Goal: Task Accomplishment & Management: Manage account settings

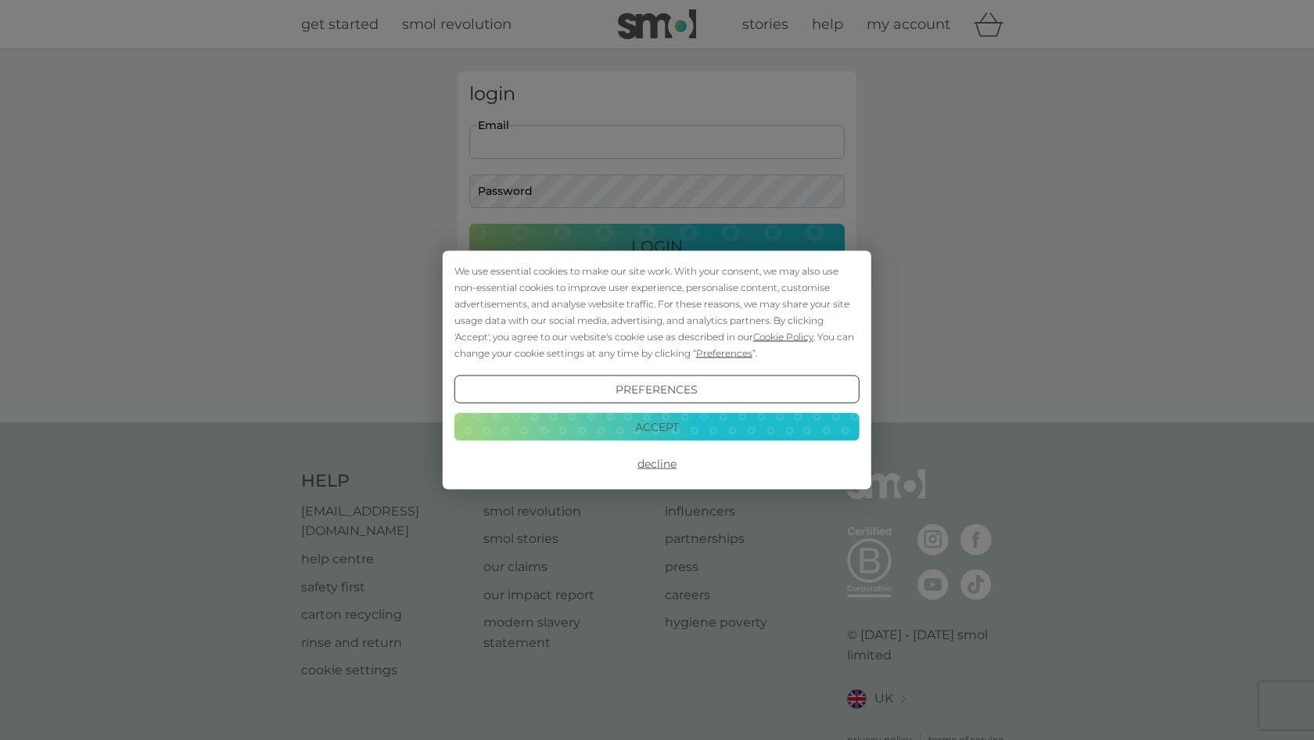
type input "[EMAIL_ADDRESS][DOMAIN_NAME]"
click at [657, 246] on button "Login" at bounding box center [656, 246] width 375 height 45
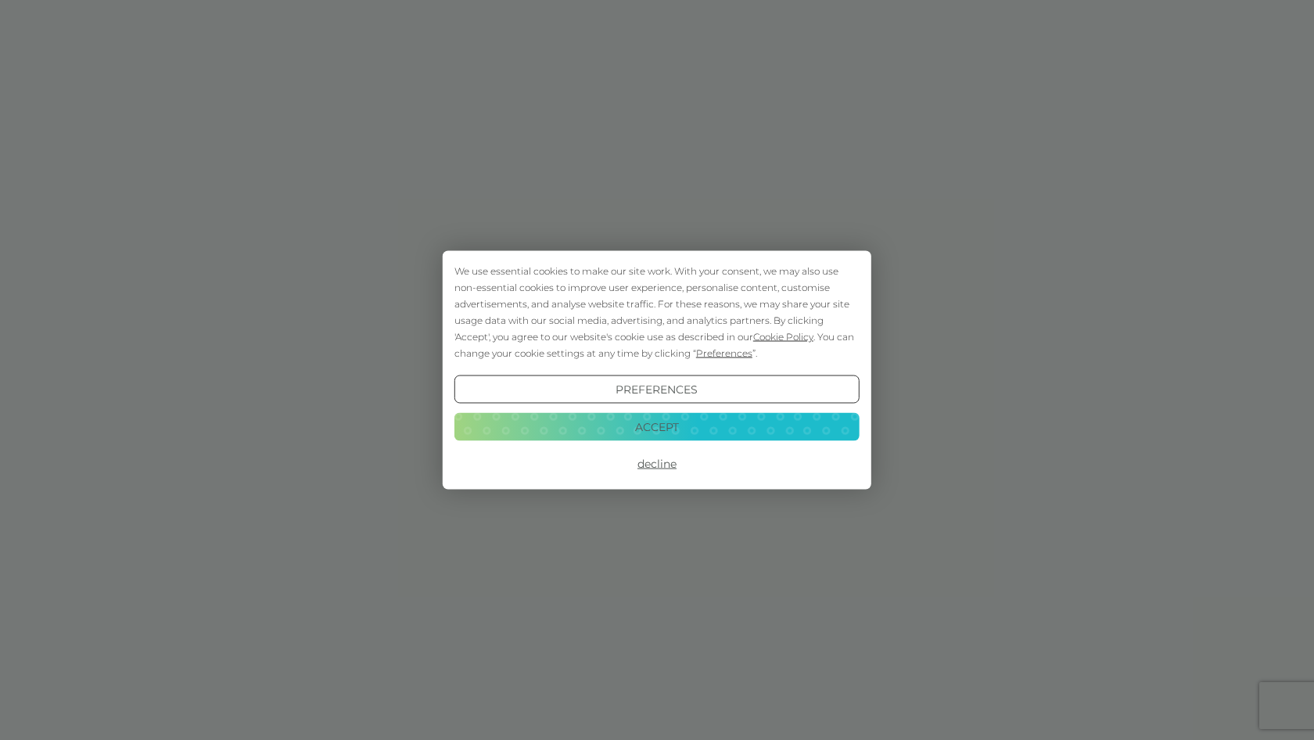
click at [691, 426] on button "Accept" at bounding box center [656, 426] width 405 height 28
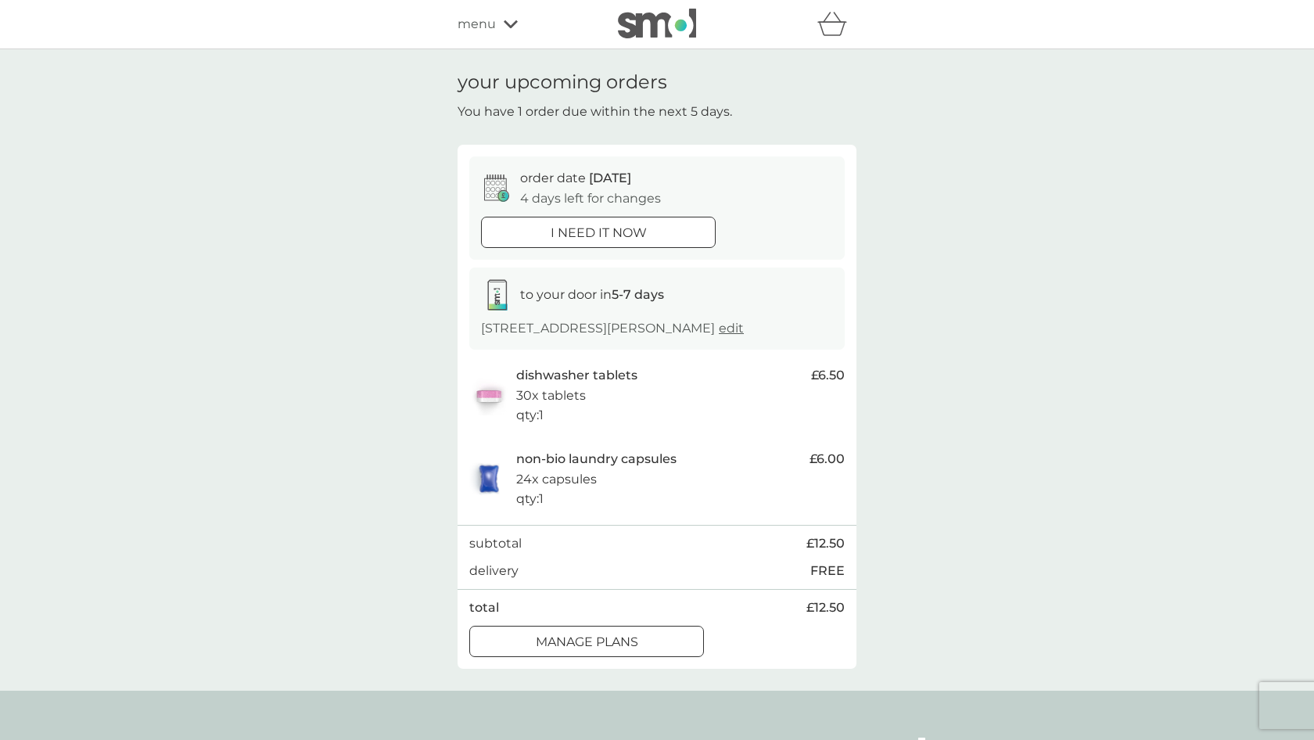
click at [591, 641] on div at bounding box center [587, 642] width 56 height 16
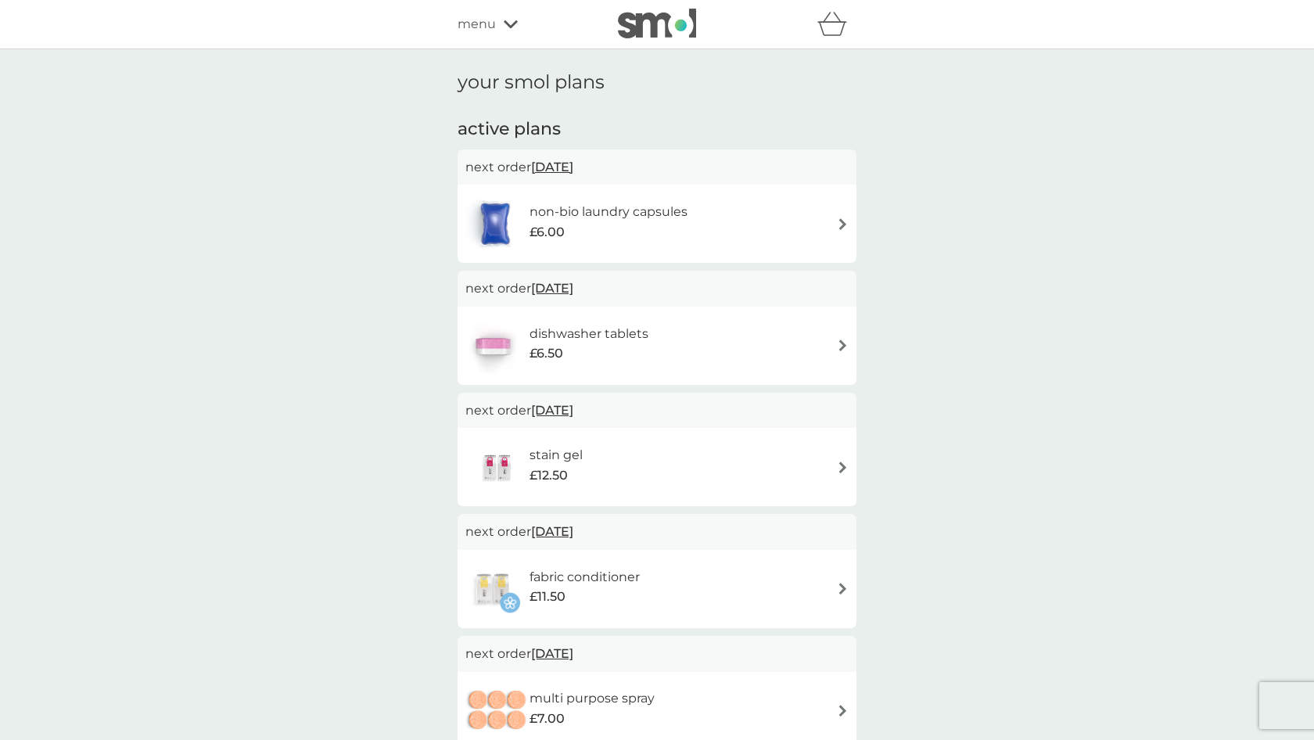
click at [839, 219] on img at bounding box center [843, 224] width 12 height 12
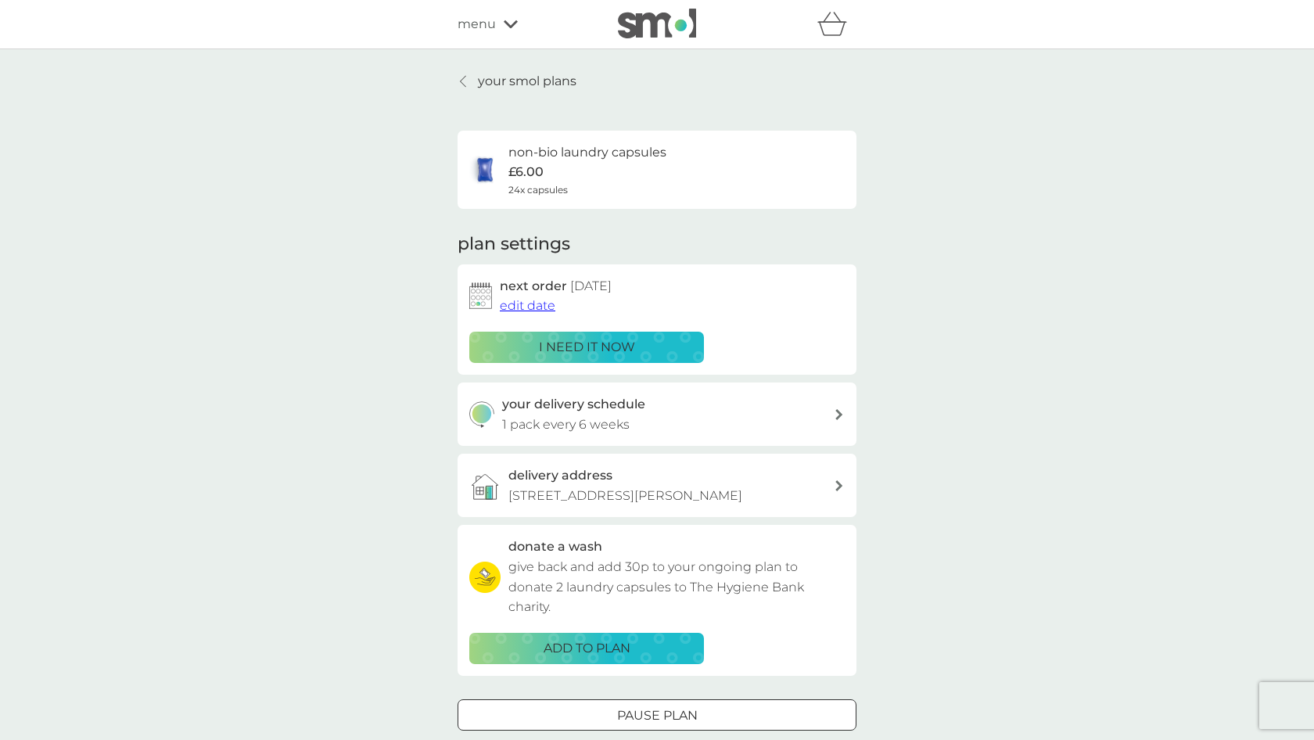
click at [839, 410] on icon at bounding box center [838, 414] width 7 height 11
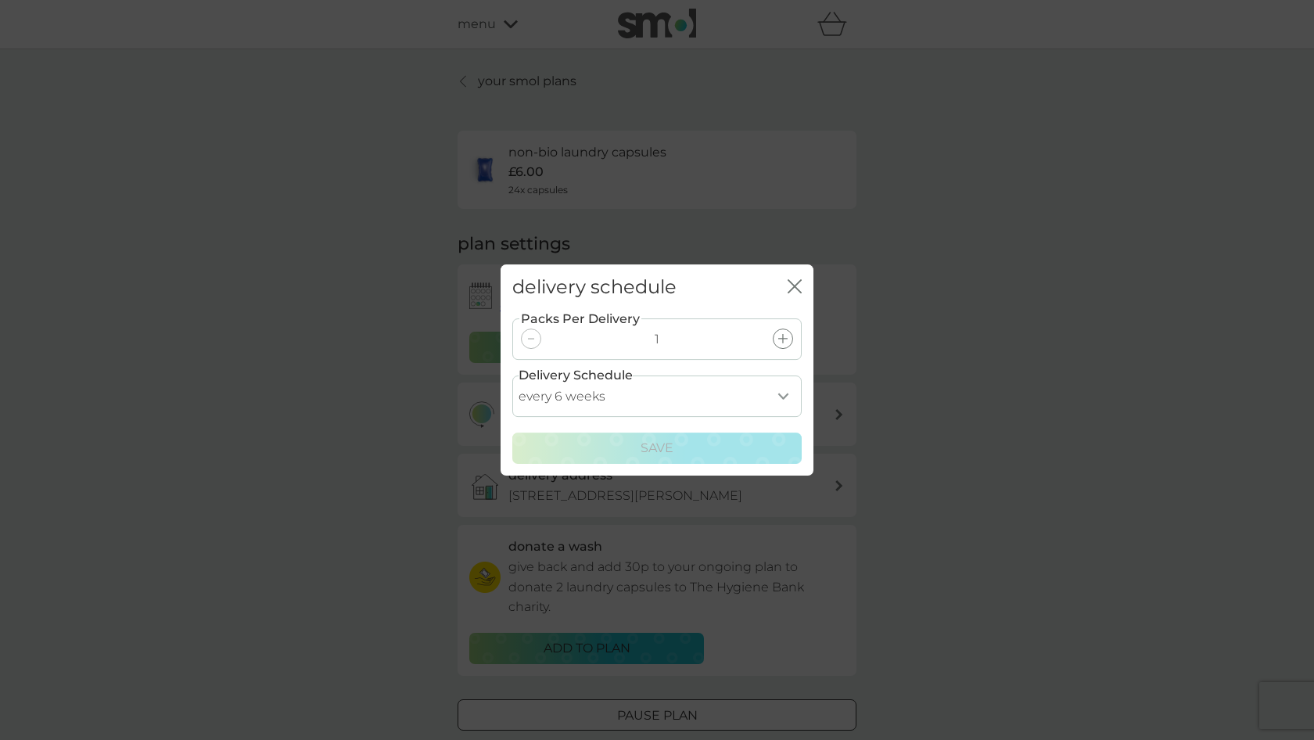
select select "119"
click at [706, 447] on div "Save" at bounding box center [657, 448] width 269 height 20
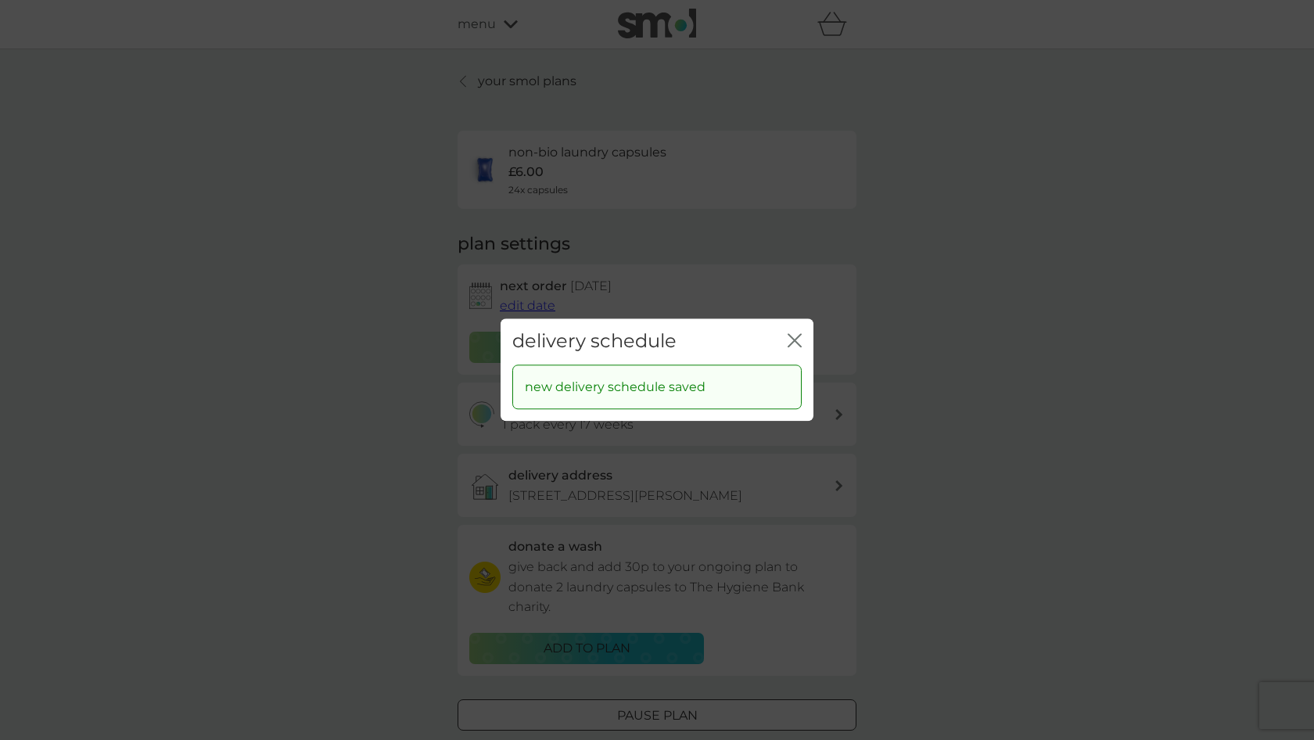
click at [792, 339] on icon "close" at bounding box center [795, 340] width 14 height 14
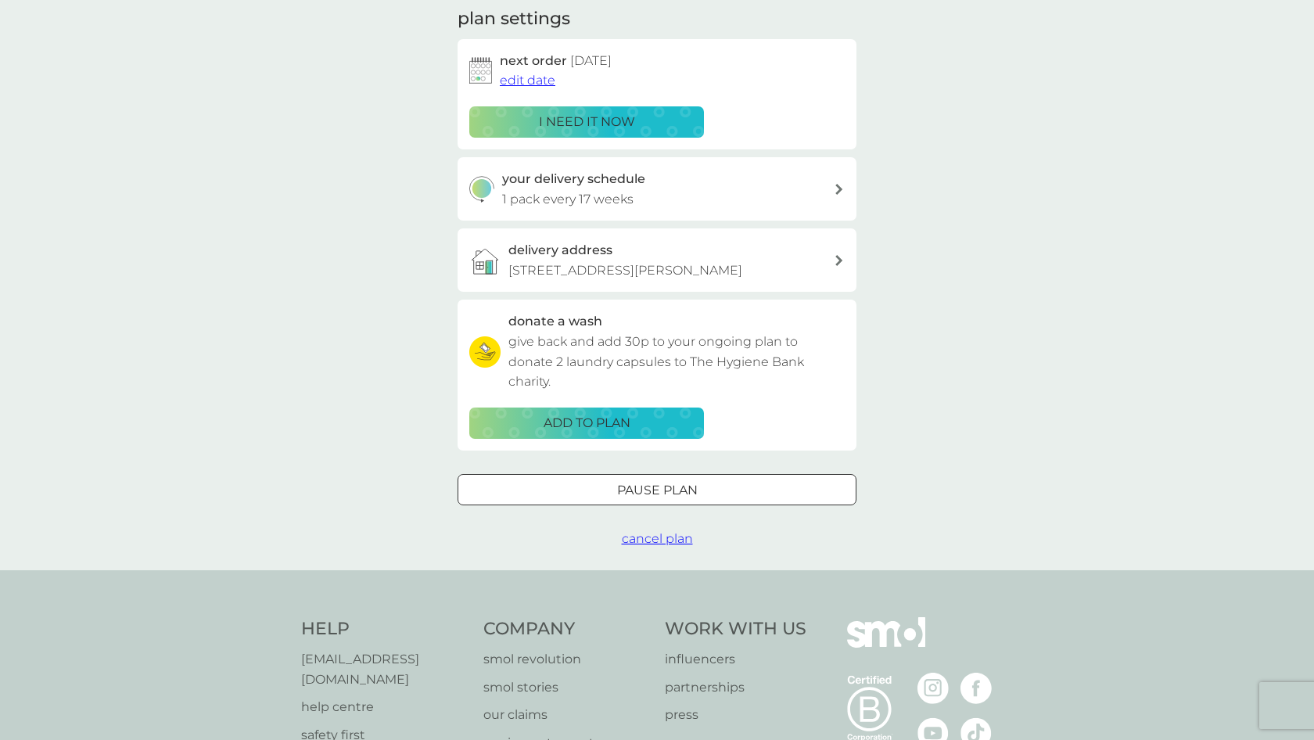
scroll to position [250, 0]
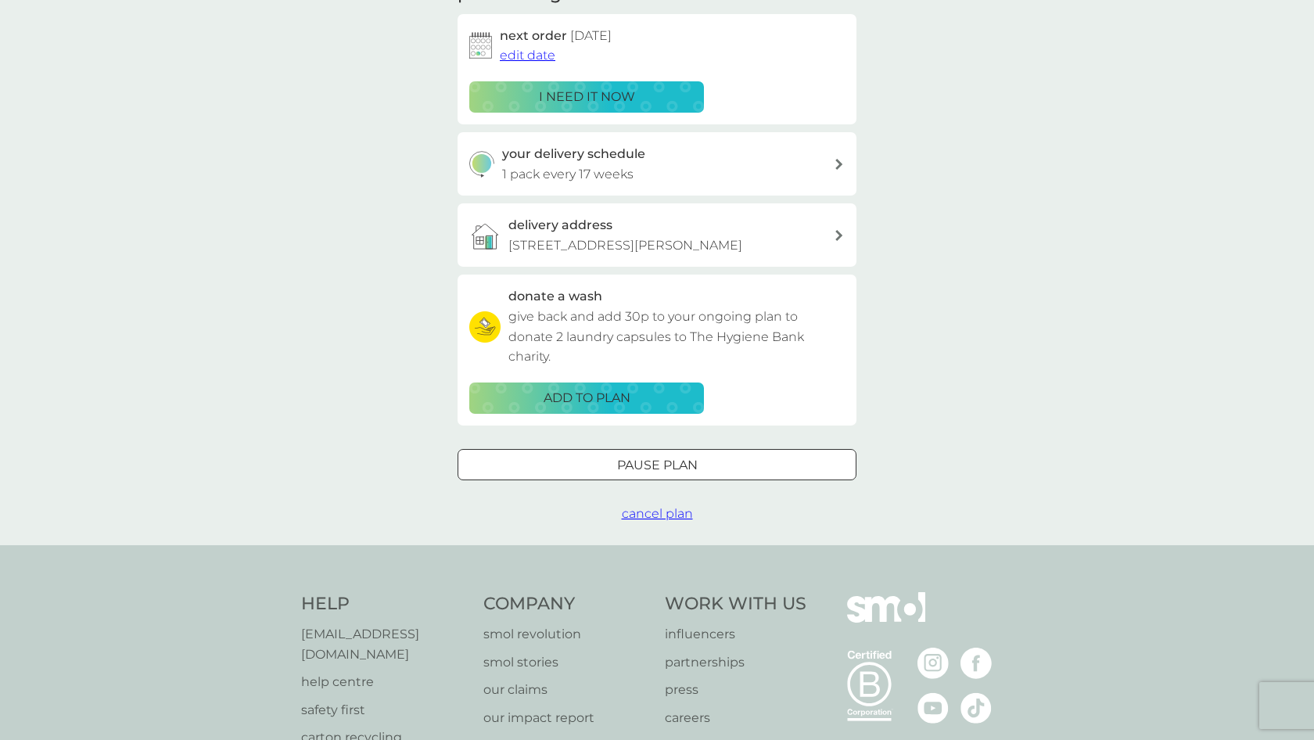
click at [695, 458] on p "Pause plan" at bounding box center [657, 465] width 81 height 20
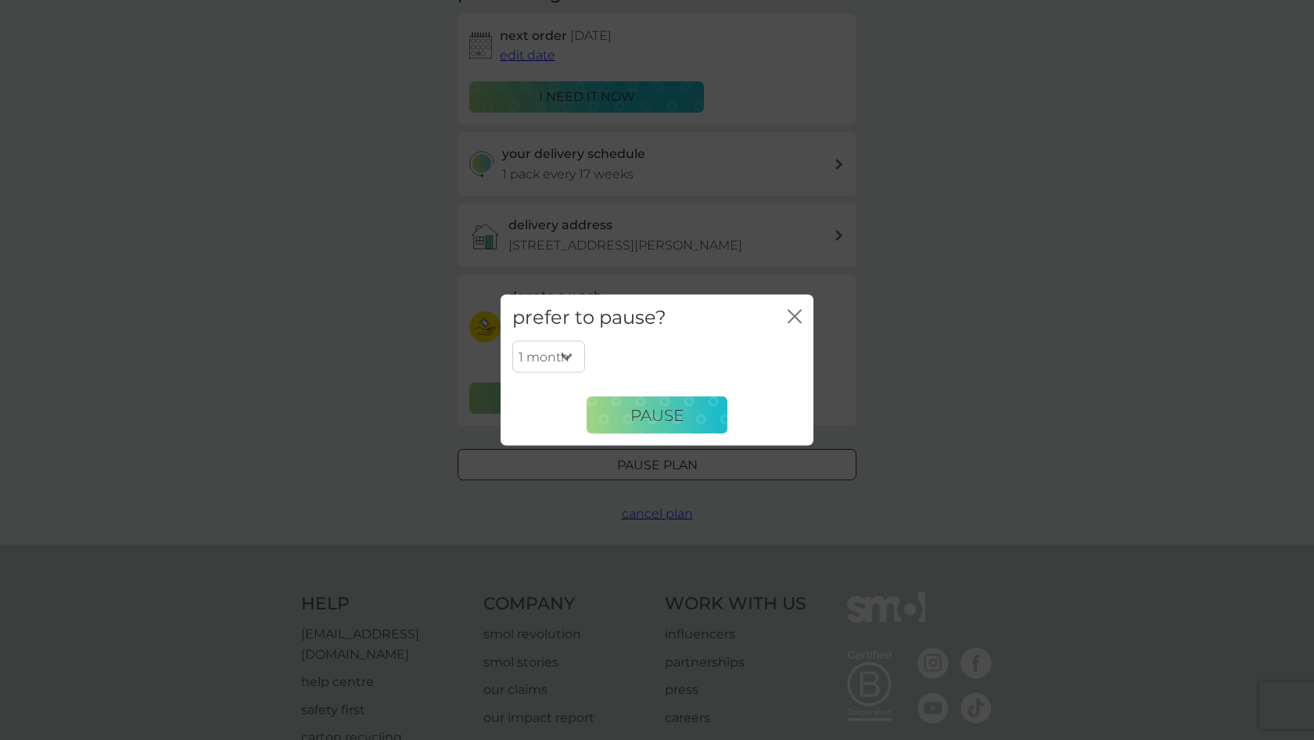
select select "6"
click at [627, 406] on button "Pause" at bounding box center [657, 416] width 141 height 38
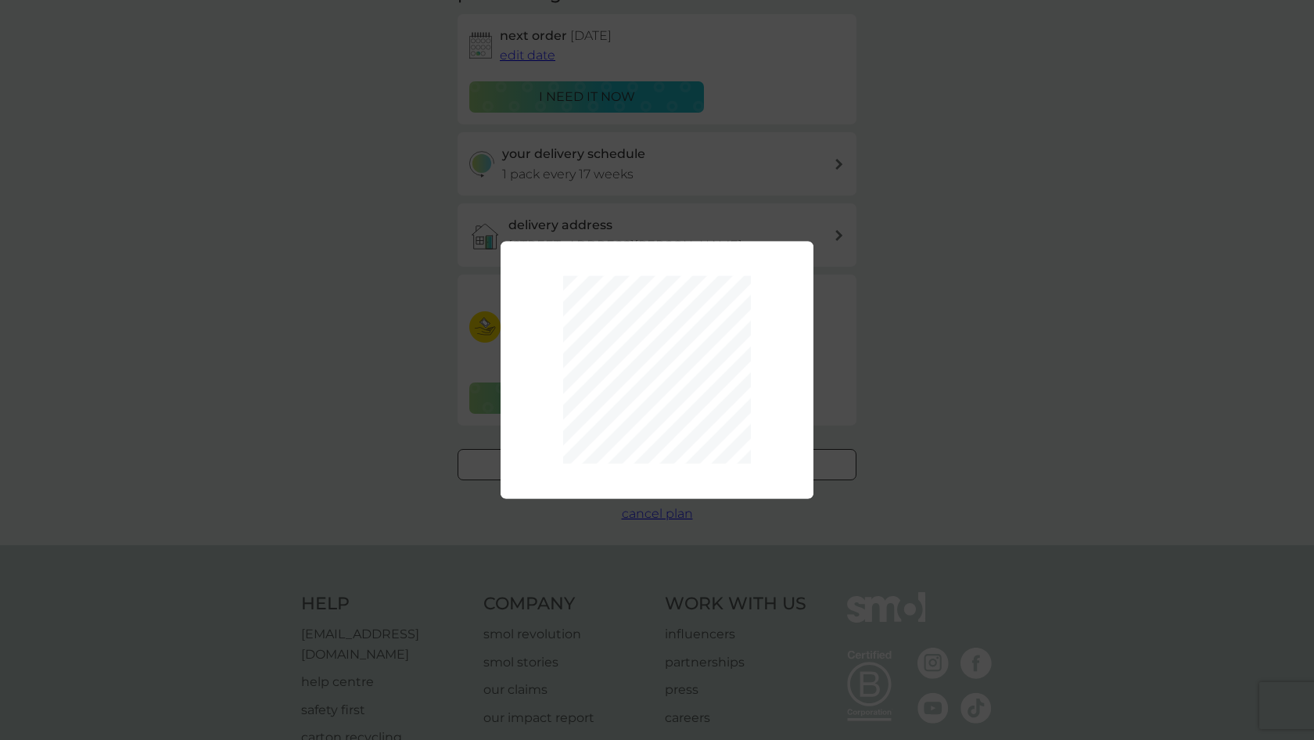
scroll to position [252, 0]
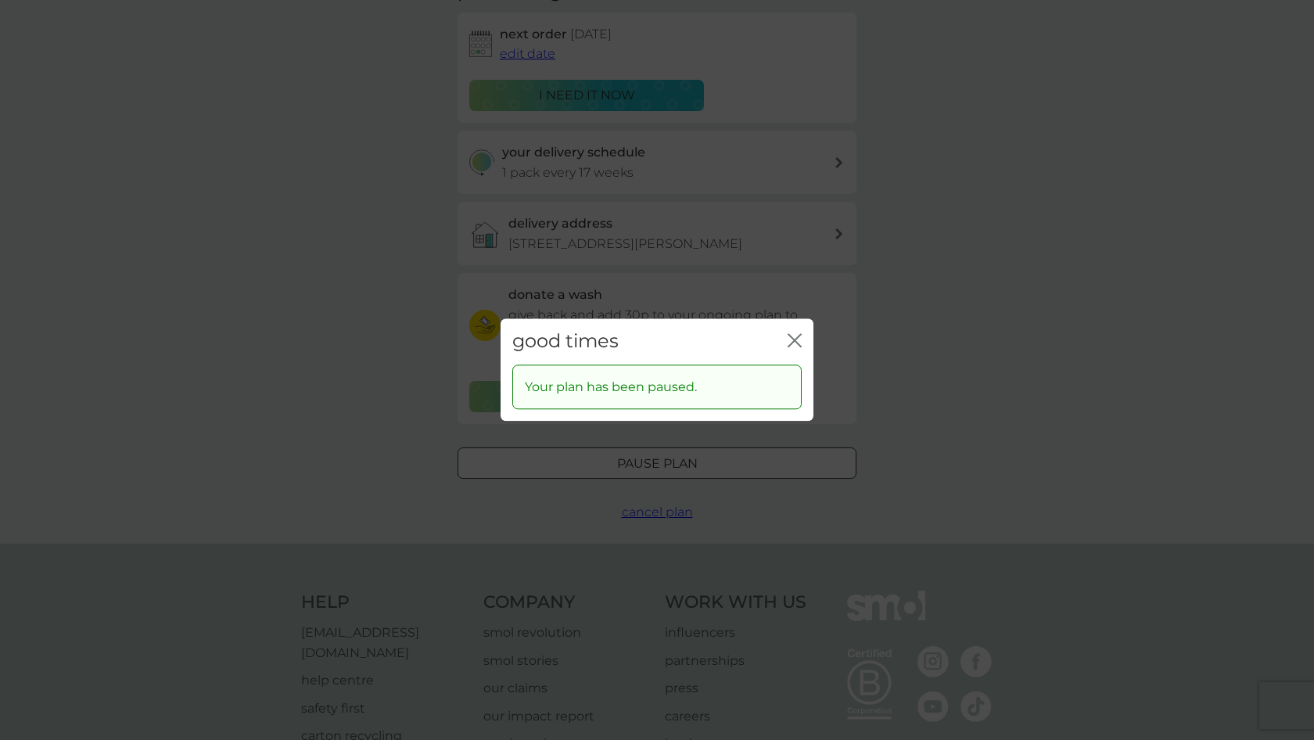
click at [792, 345] on icon "close" at bounding box center [791, 340] width 6 height 13
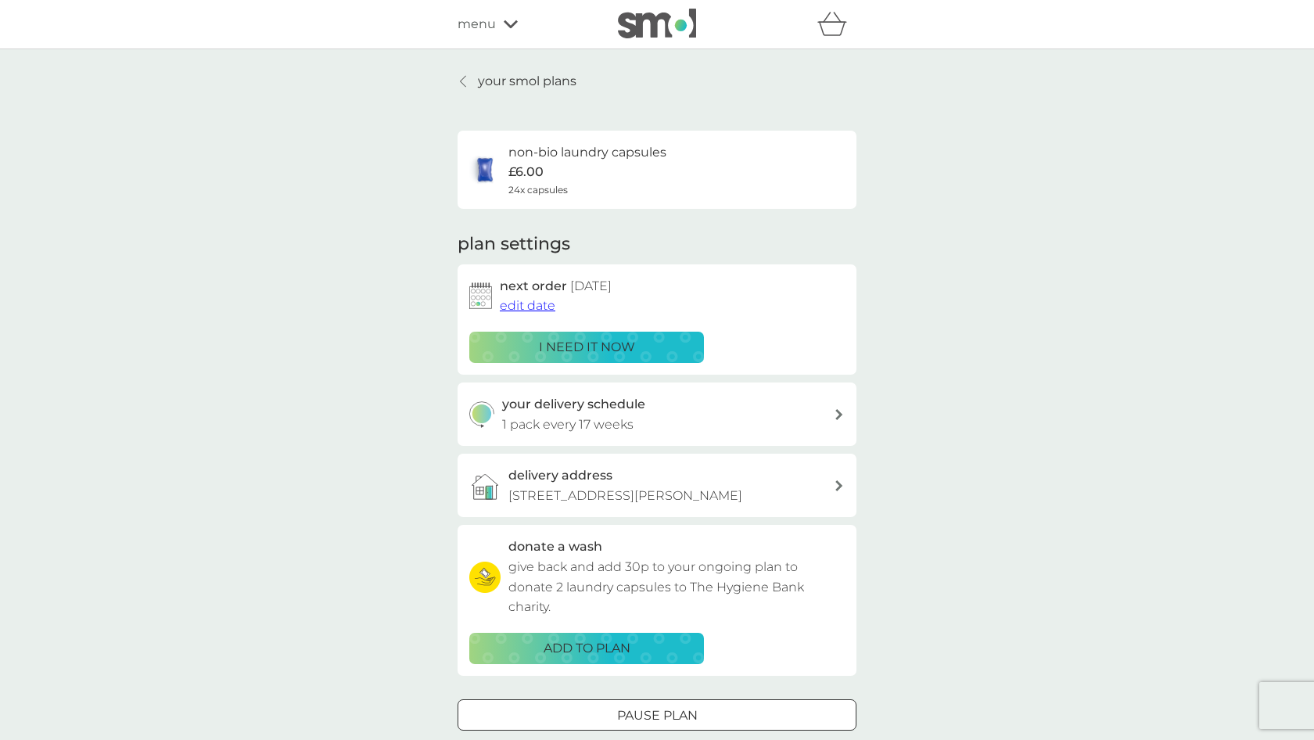
scroll to position [0, 0]
click at [466, 79] on icon at bounding box center [463, 81] width 6 height 13
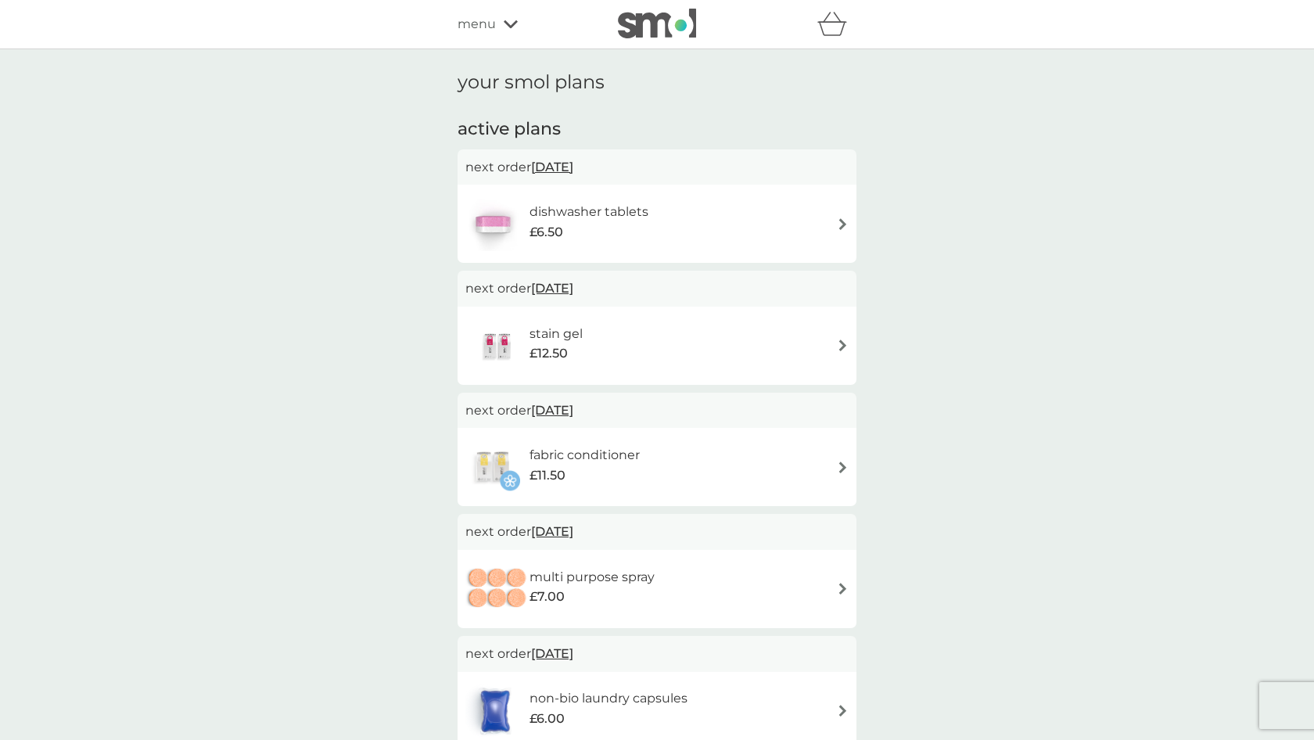
scroll to position [3, 0]
click at [841, 217] on img at bounding box center [843, 221] width 12 height 12
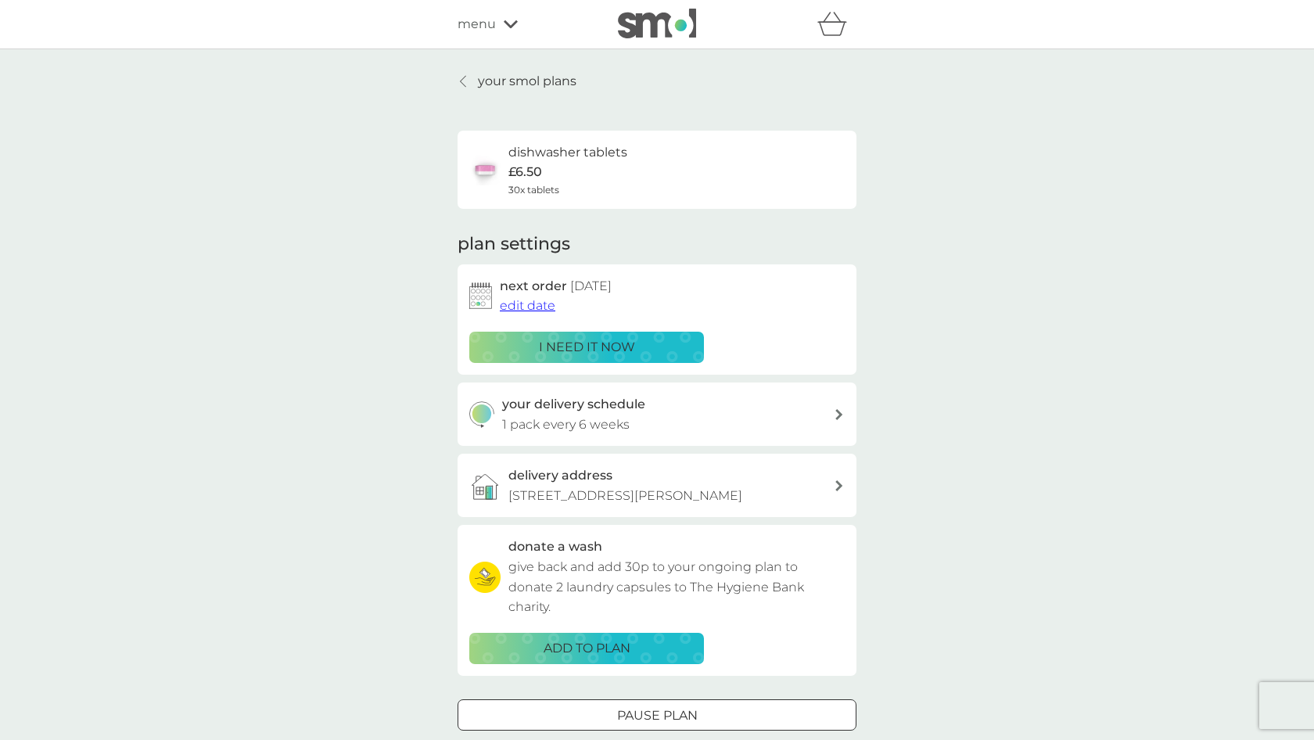
click at [696, 709] on p "Pause plan" at bounding box center [657, 716] width 81 height 20
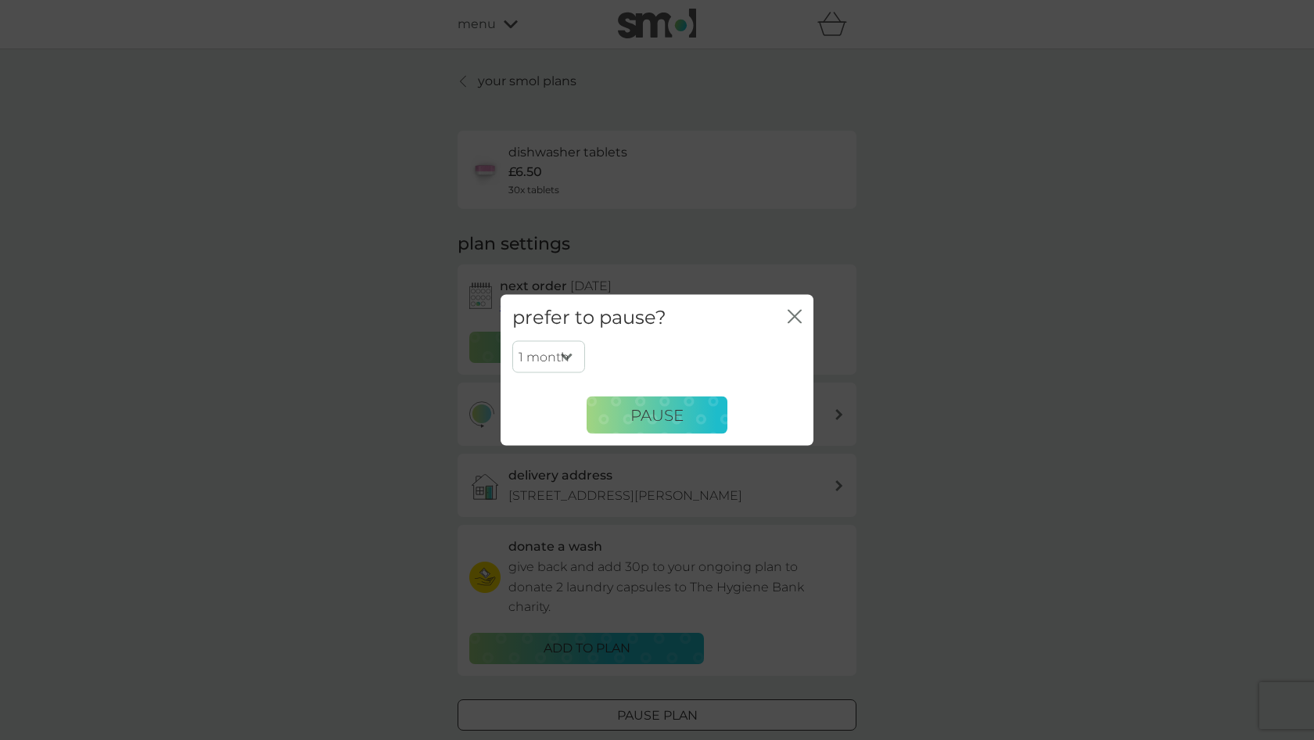
select select "6"
click at [636, 408] on span "Pause" at bounding box center [656, 414] width 53 height 19
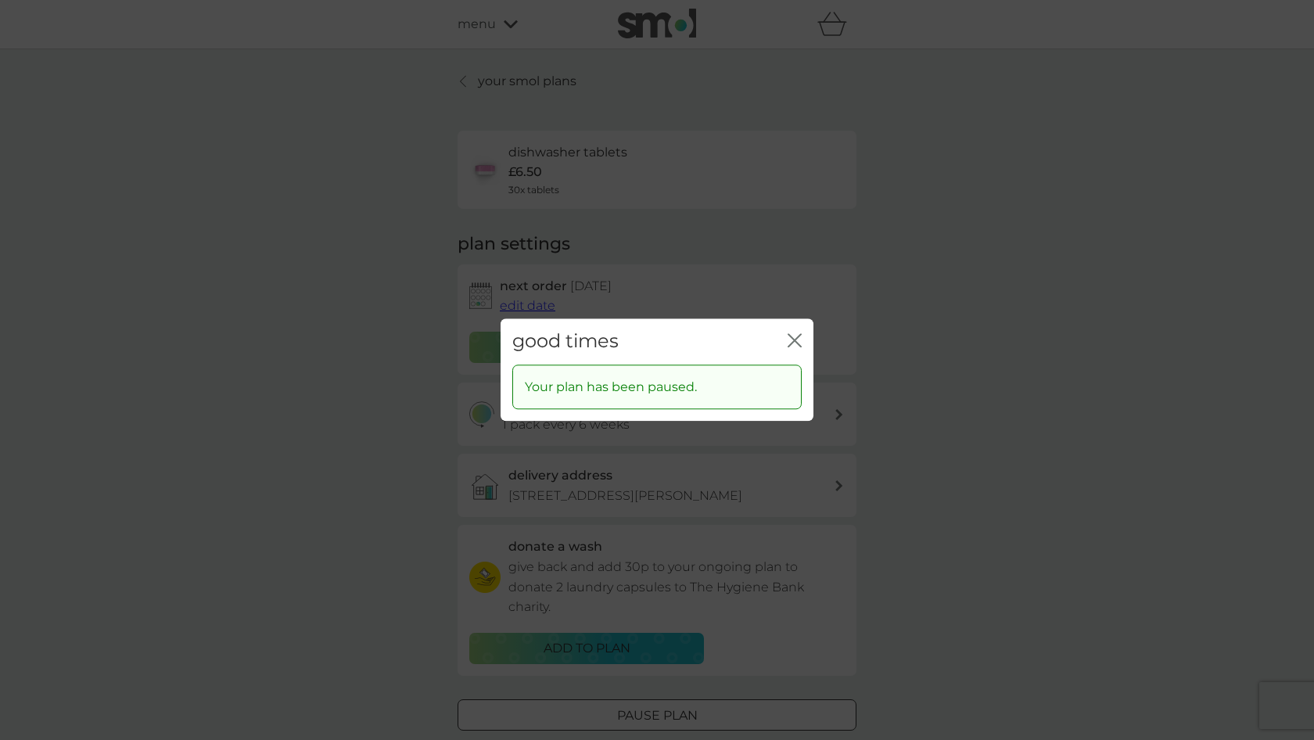
click at [806, 335] on div "good times close" at bounding box center [657, 341] width 313 height 46
click at [790, 338] on icon "close" at bounding box center [795, 340] width 14 height 14
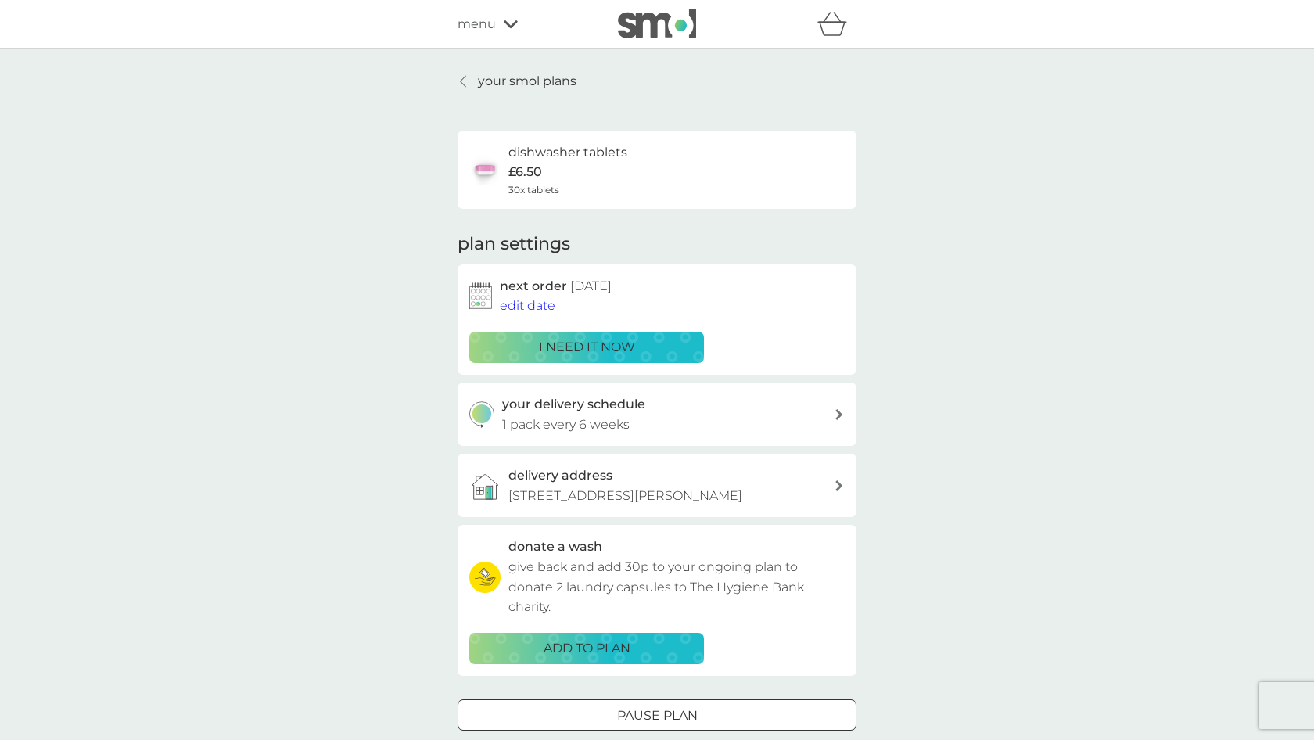
click at [645, 709] on div at bounding box center [657, 715] width 56 height 16
select select "6"
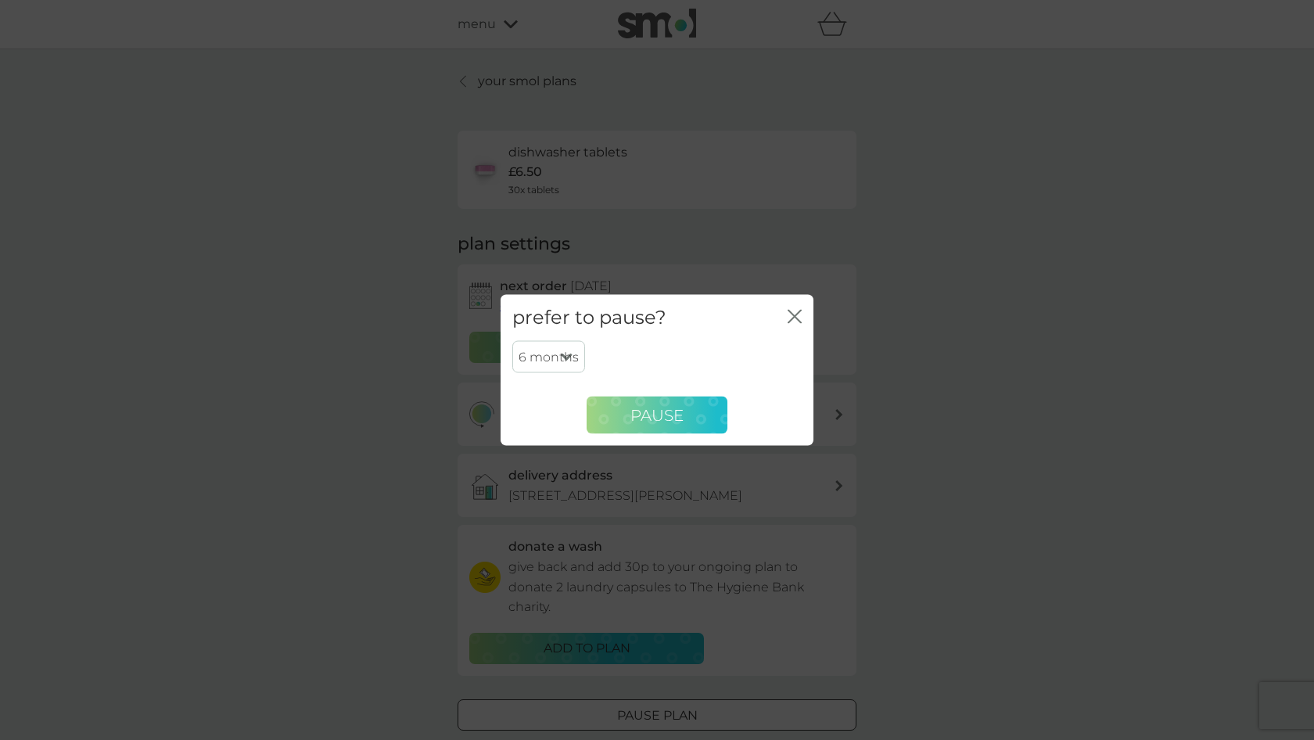
click at [653, 411] on span "Pause" at bounding box center [656, 414] width 53 height 19
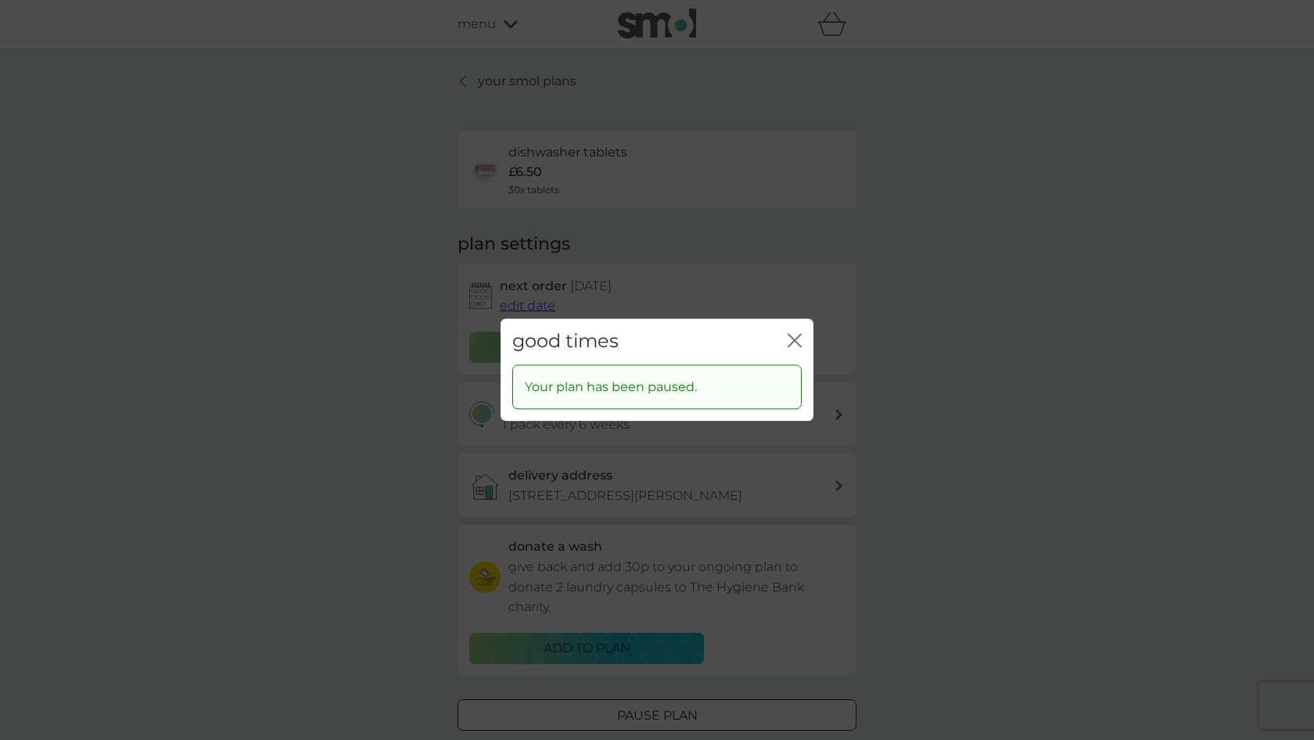
click at [796, 335] on icon "close" at bounding box center [795, 340] width 14 height 14
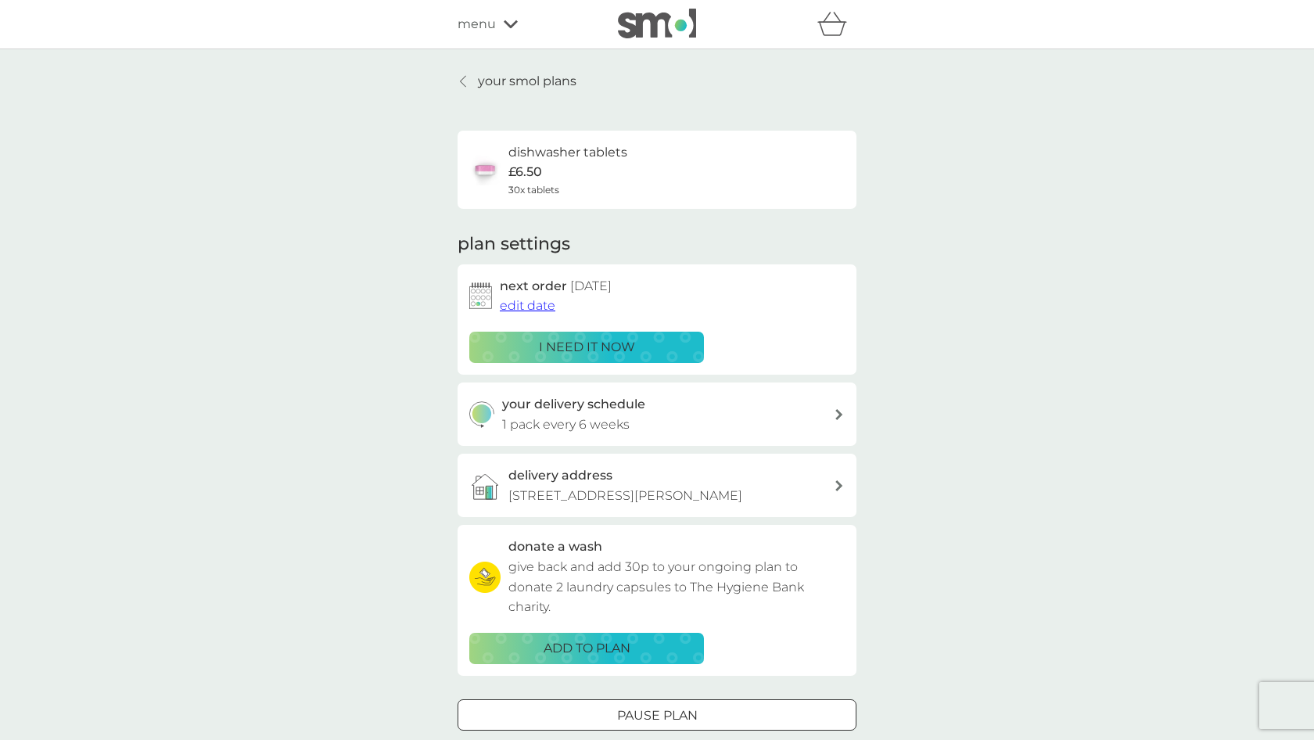
click at [555, 82] on p "your smol plans" at bounding box center [527, 81] width 99 height 20
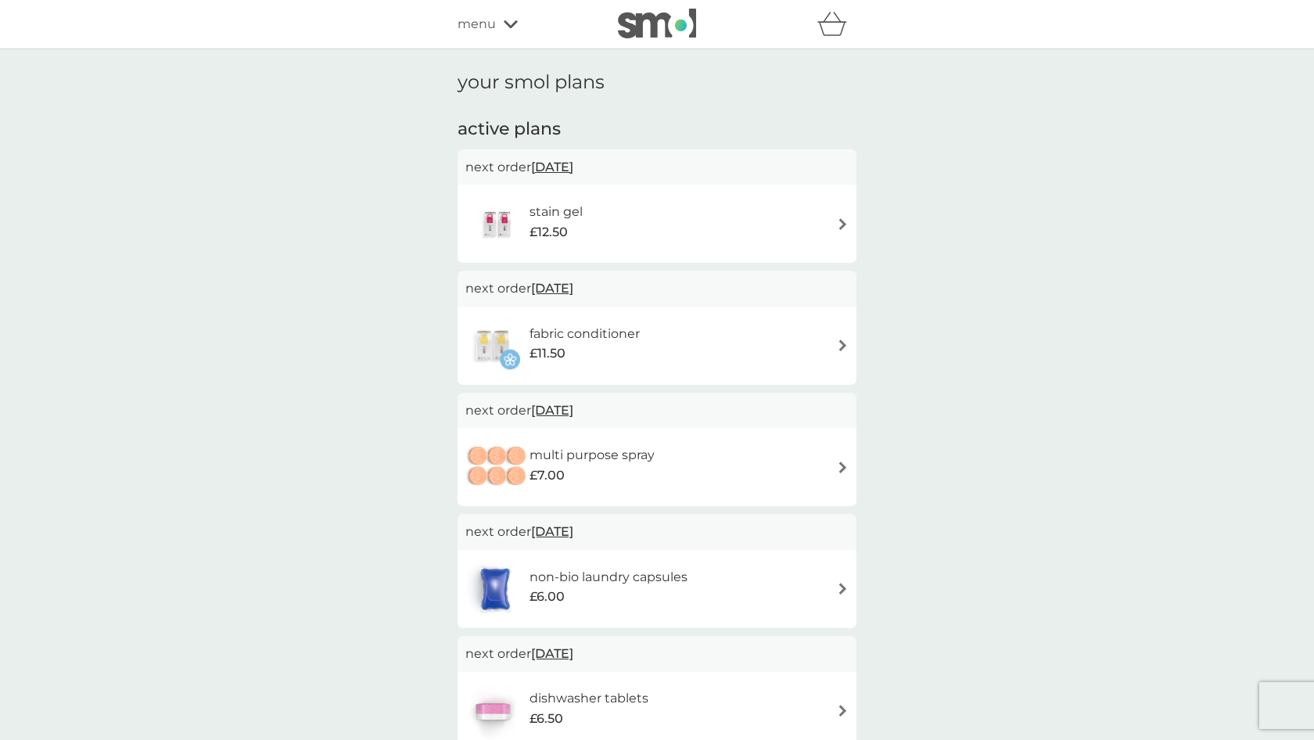
click at [839, 221] on img at bounding box center [843, 224] width 12 height 12
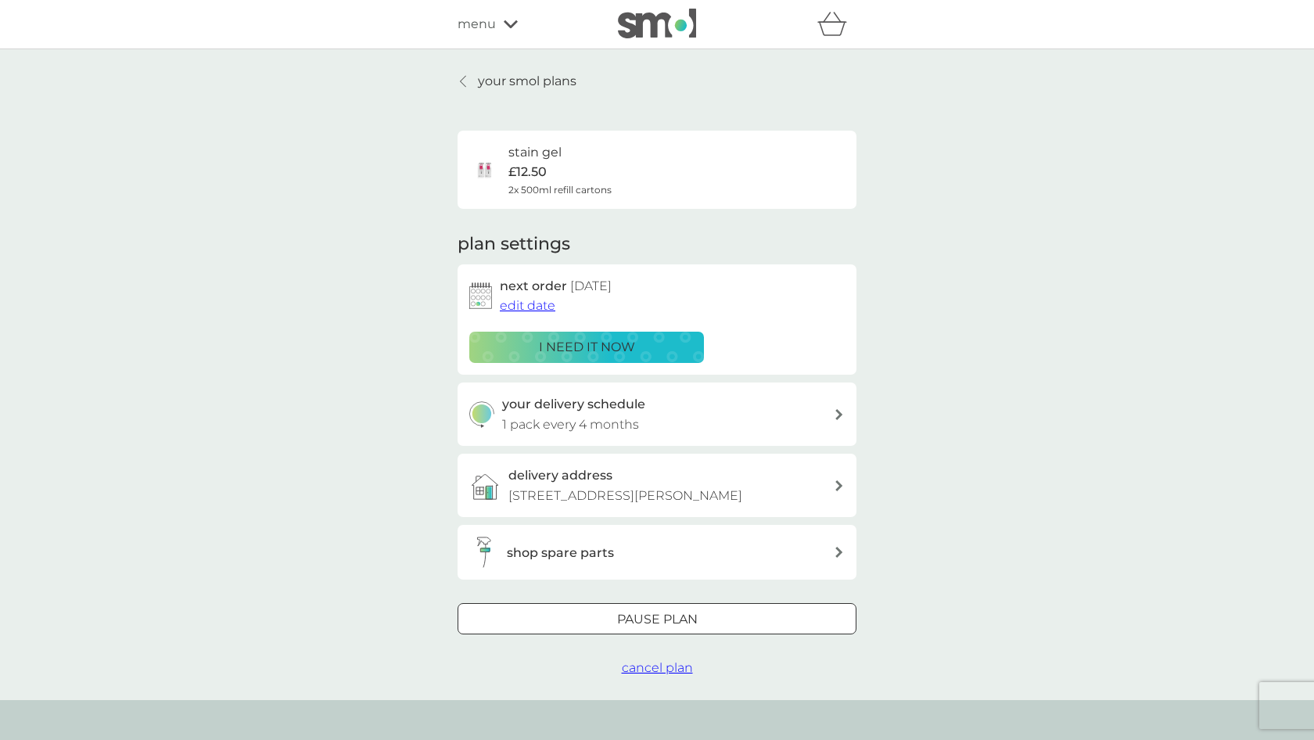
click at [648, 616] on div at bounding box center [657, 620] width 56 height 16
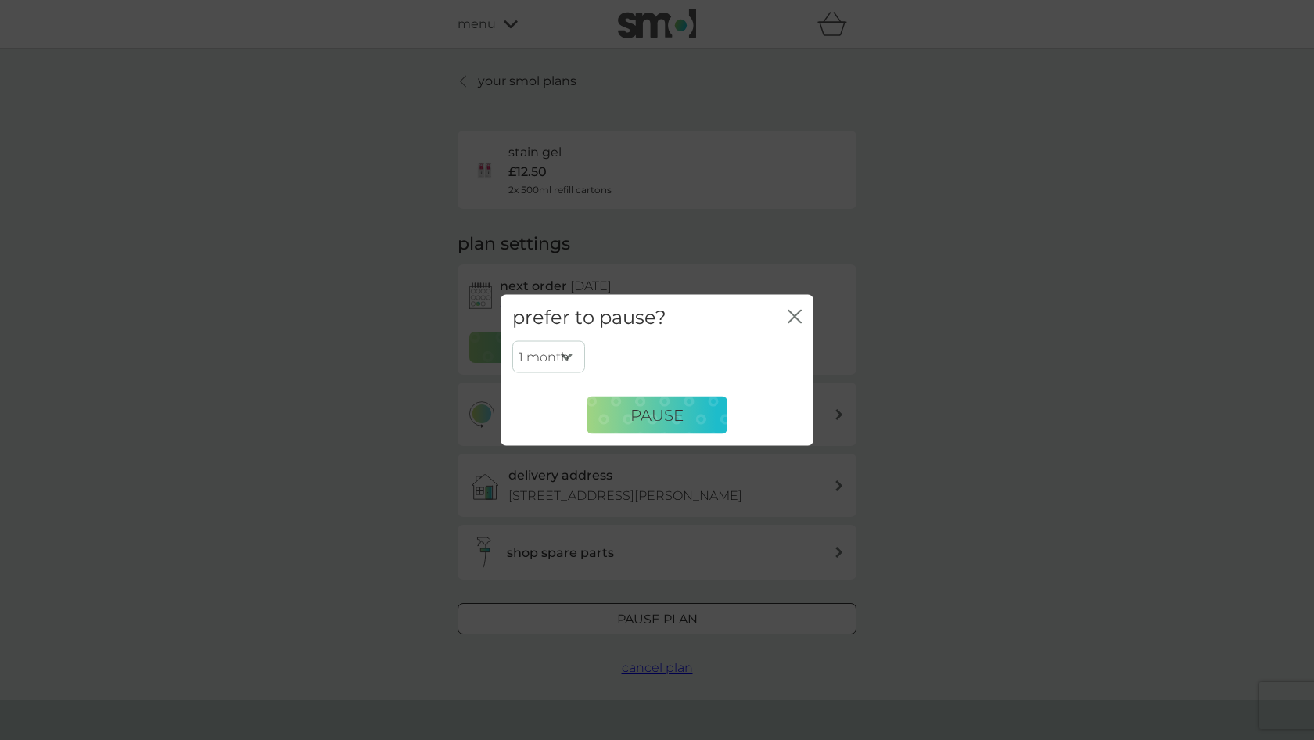
select select "6"
click at [626, 413] on button "Pause" at bounding box center [657, 416] width 141 height 38
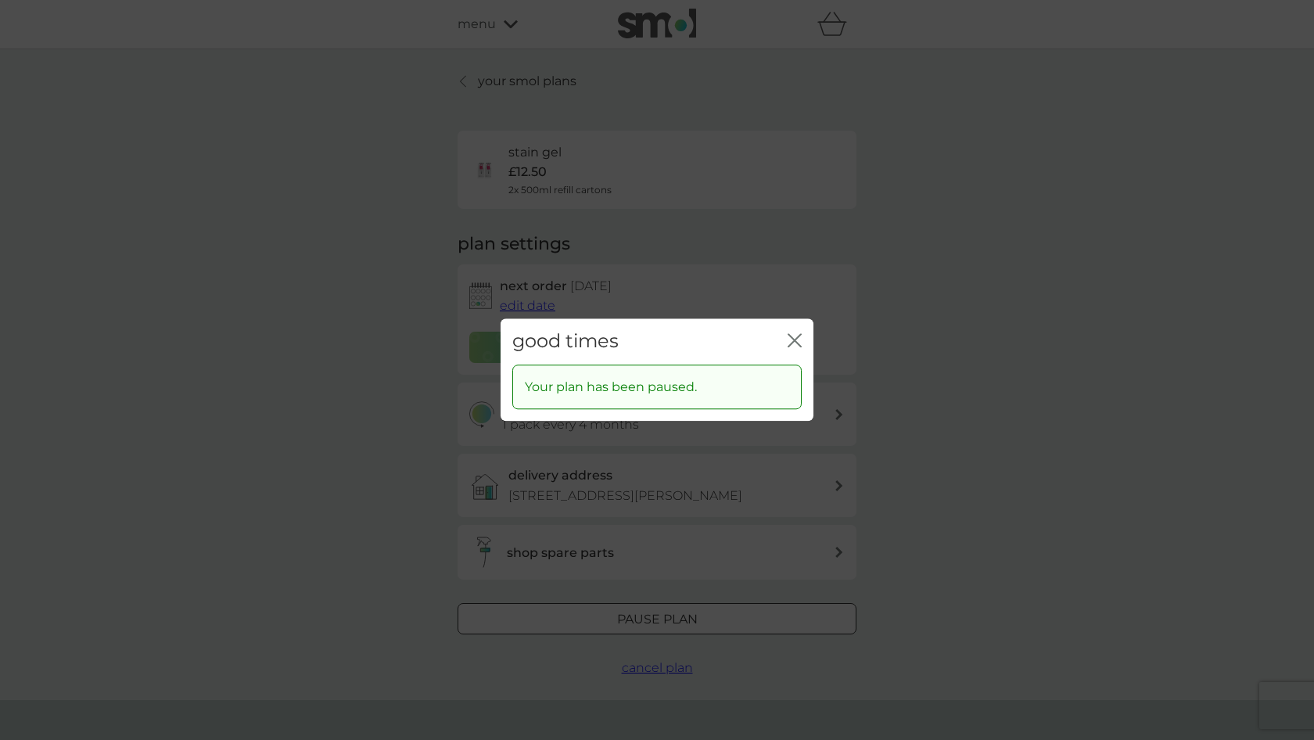
click at [791, 344] on icon "close" at bounding box center [791, 340] width 6 height 13
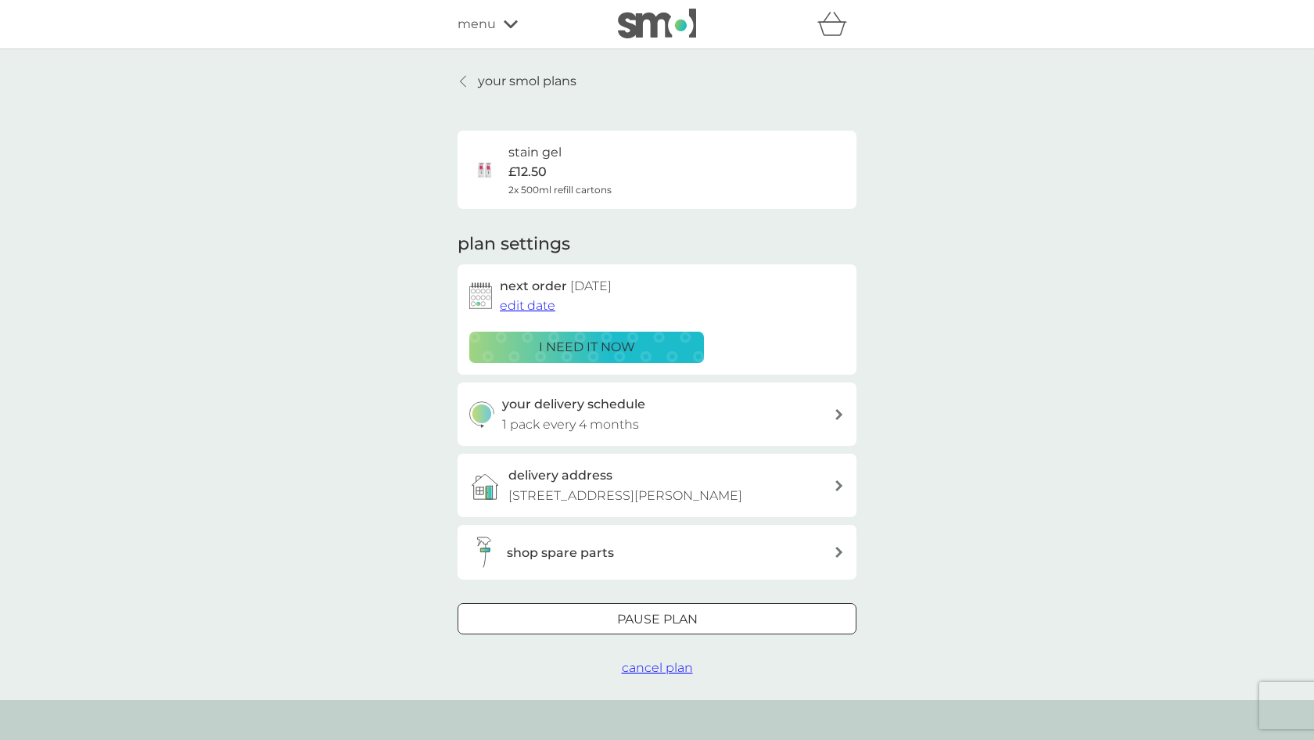
click at [527, 149] on h6 "stain gel" at bounding box center [534, 152] width 53 height 20
click at [498, 78] on p "your smol plans" at bounding box center [527, 81] width 99 height 20
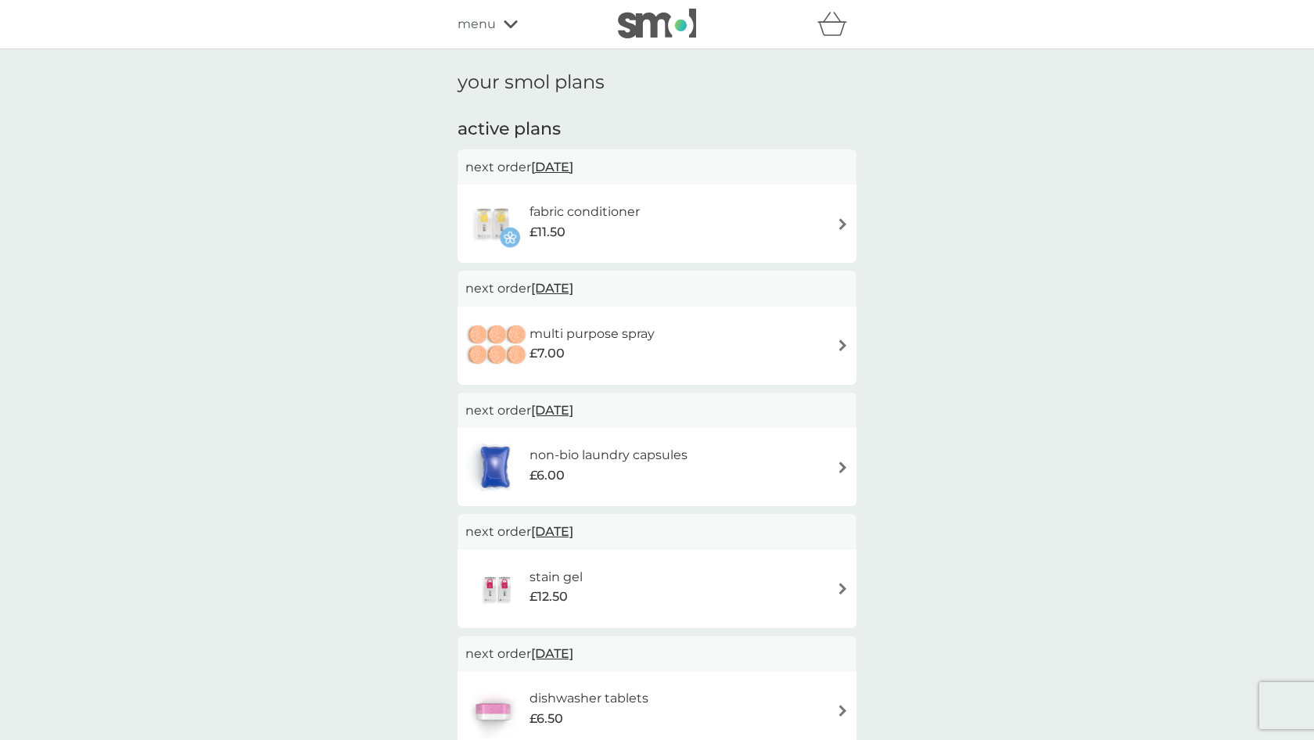
click at [839, 220] on img at bounding box center [843, 224] width 12 height 12
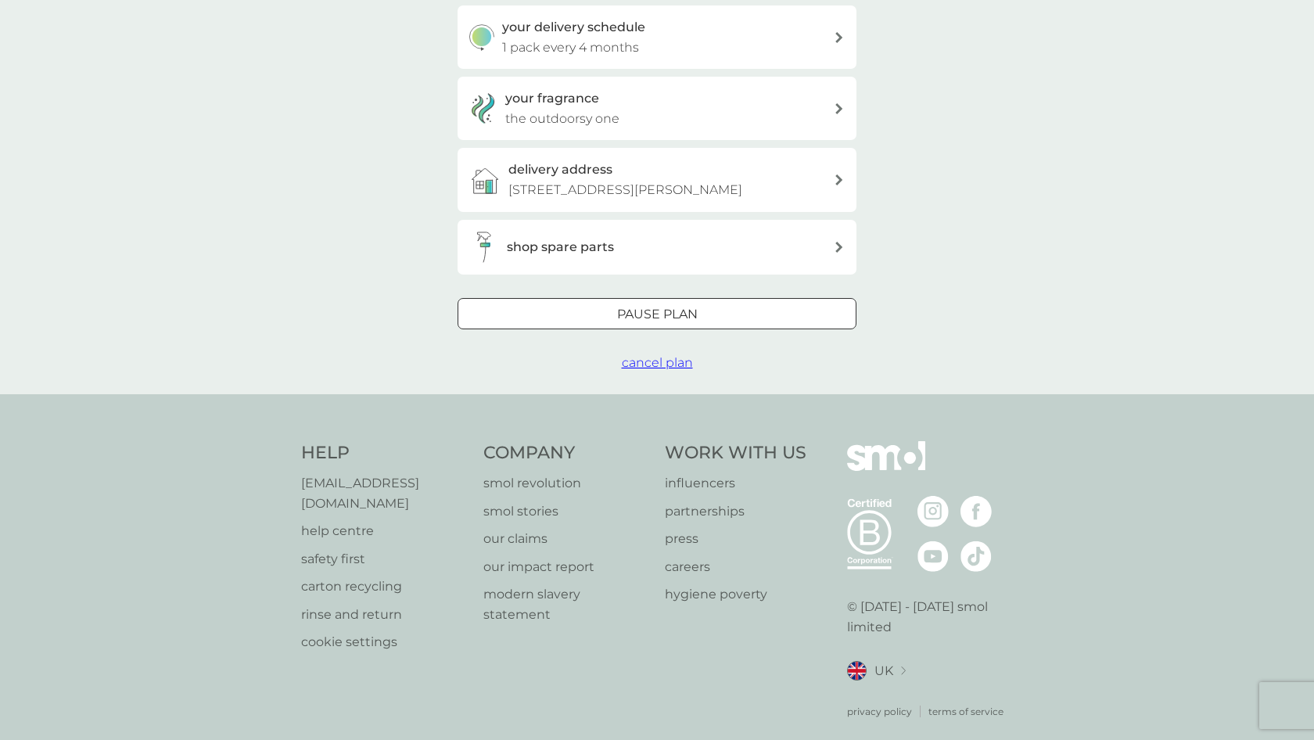
scroll to position [375, 0]
click at [645, 309] on div at bounding box center [657, 315] width 56 height 16
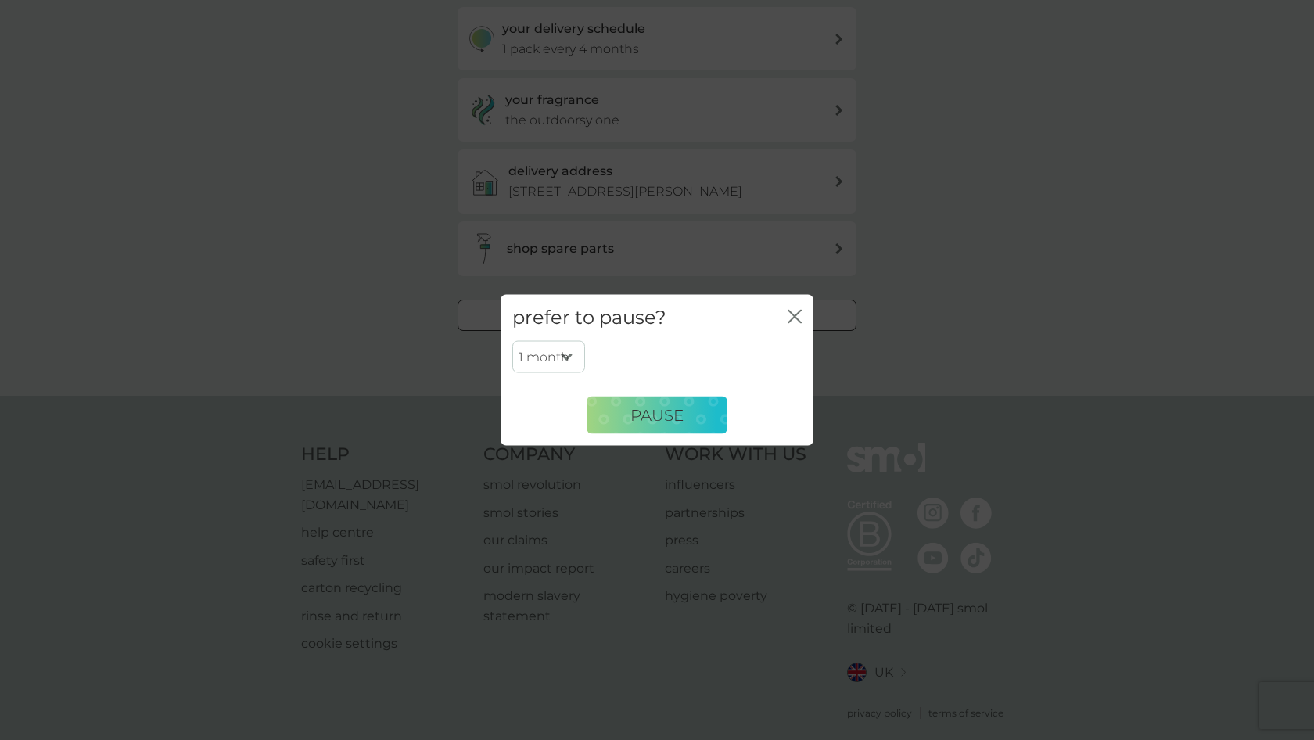
select select "6"
click at [620, 415] on button "Pause" at bounding box center [657, 416] width 141 height 38
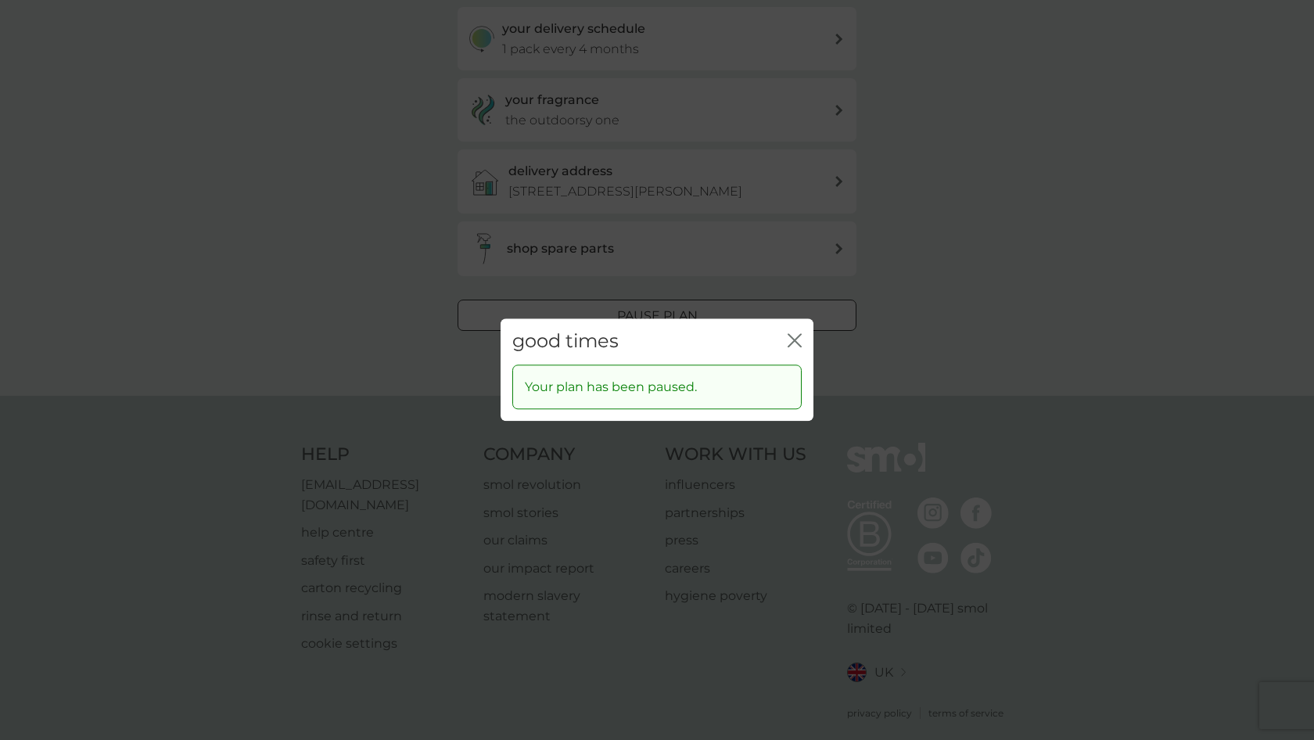
click at [791, 337] on icon "close" at bounding box center [791, 340] width 6 height 13
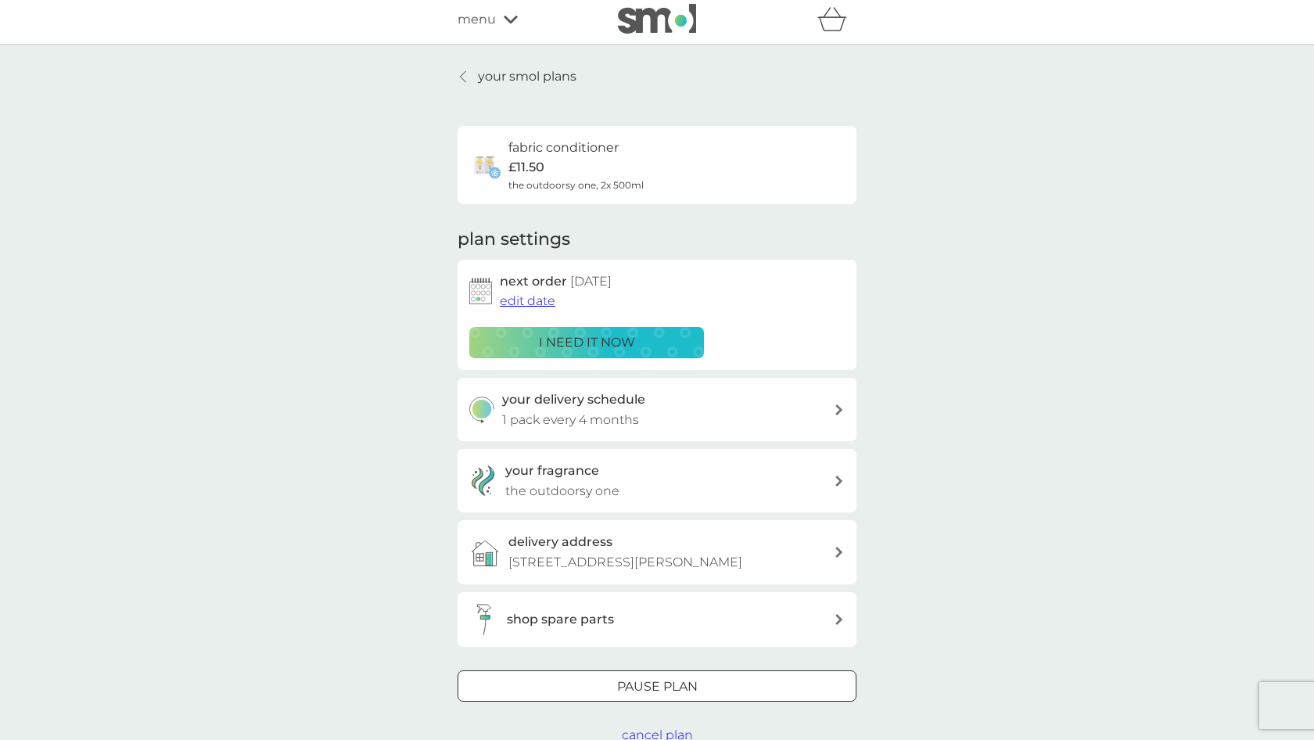
scroll to position [2, 0]
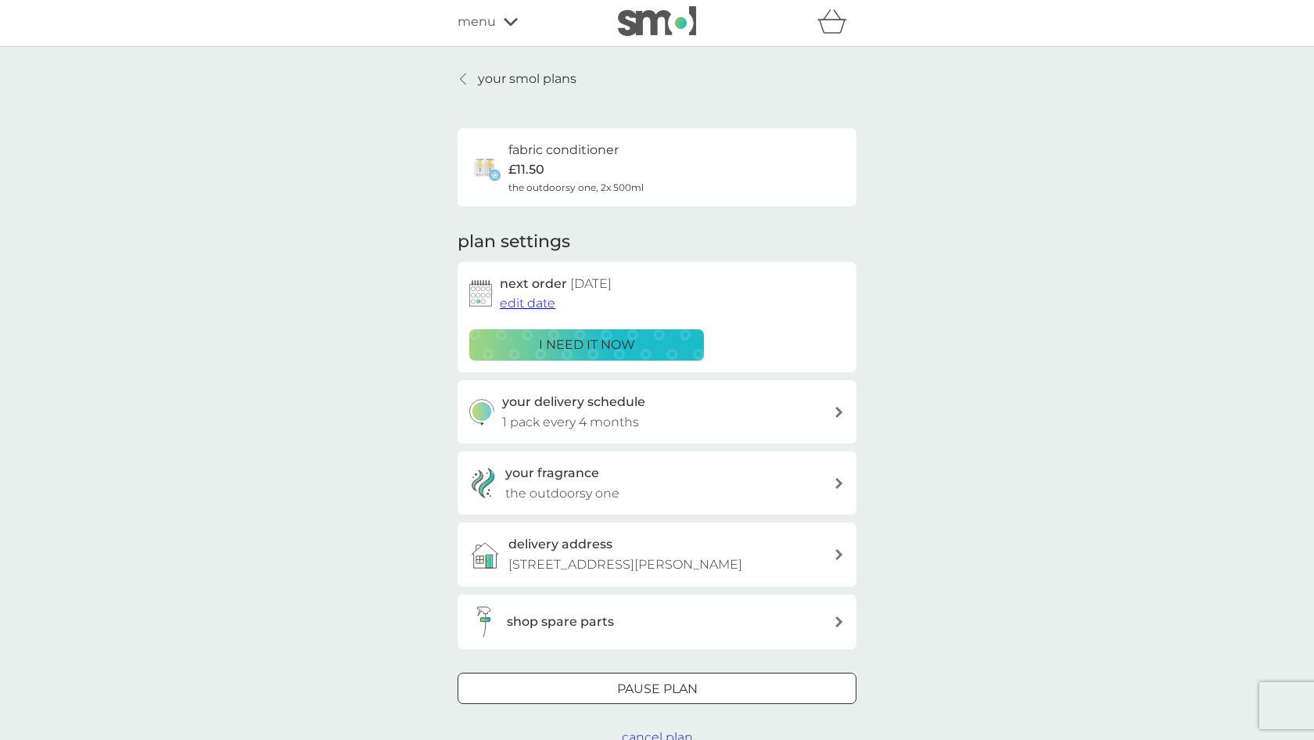
click at [520, 75] on p "your smol plans" at bounding box center [527, 79] width 99 height 20
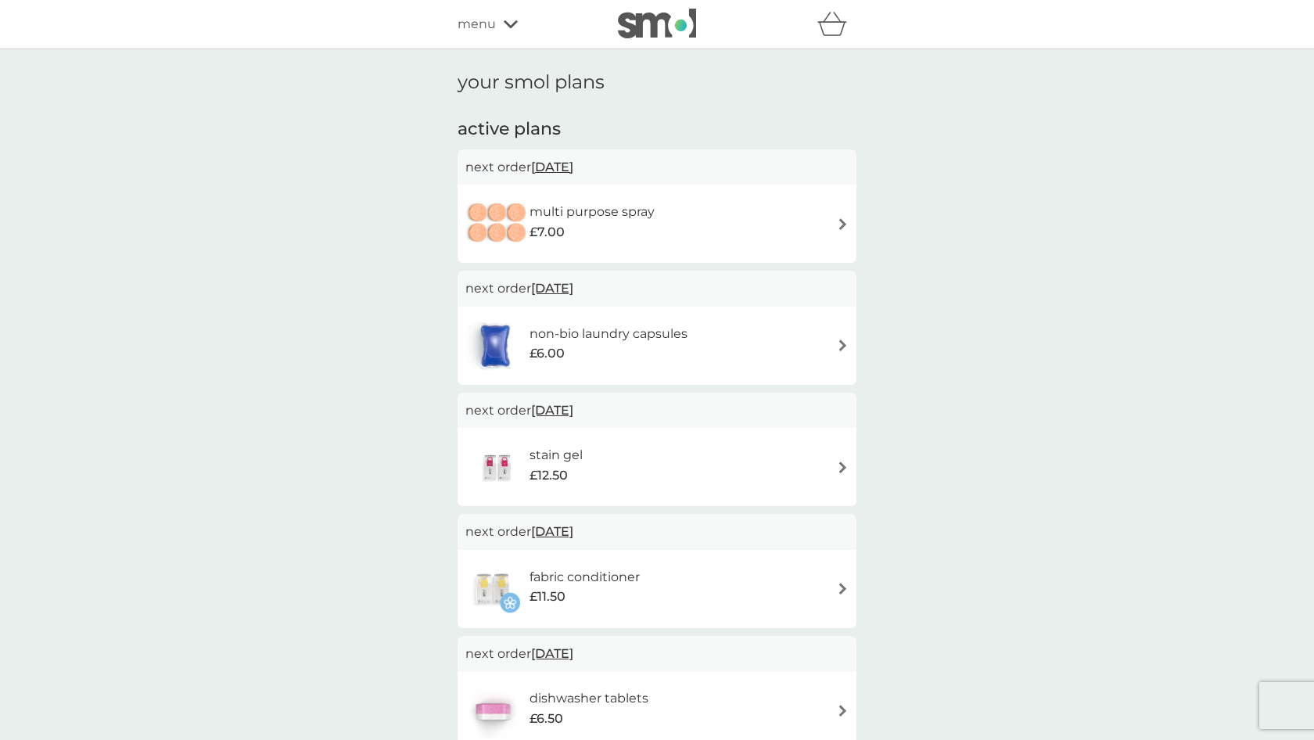
click at [476, 24] on span "menu" at bounding box center [477, 24] width 38 height 20
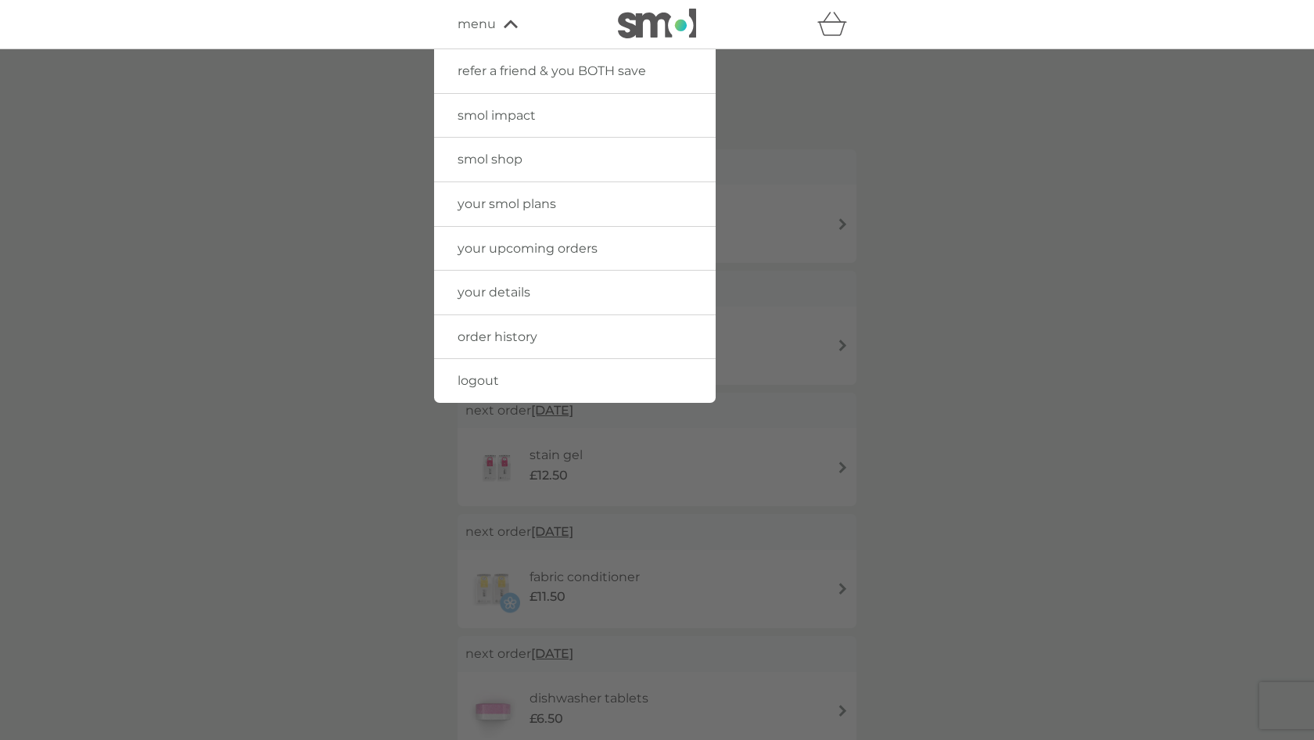
click at [976, 283] on div at bounding box center [657, 419] width 1314 height 740
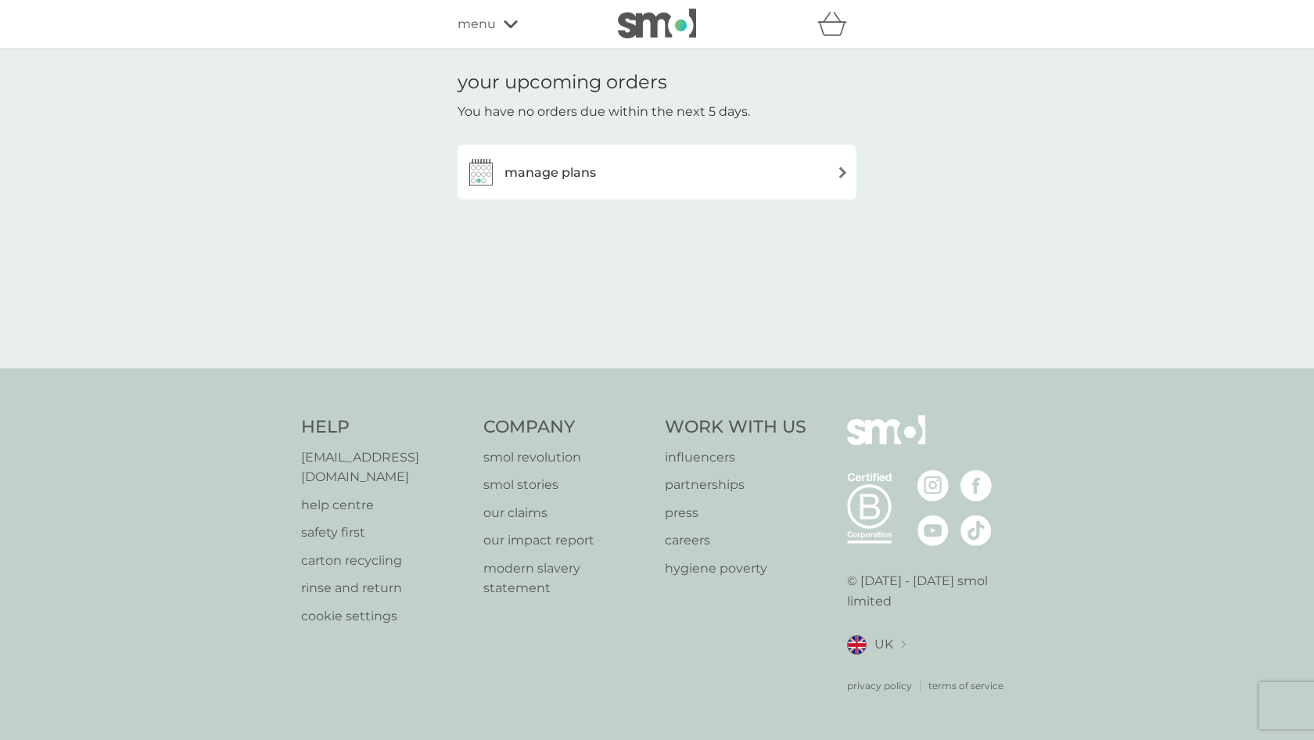
click at [840, 173] on img at bounding box center [843, 173] width 12 height 12
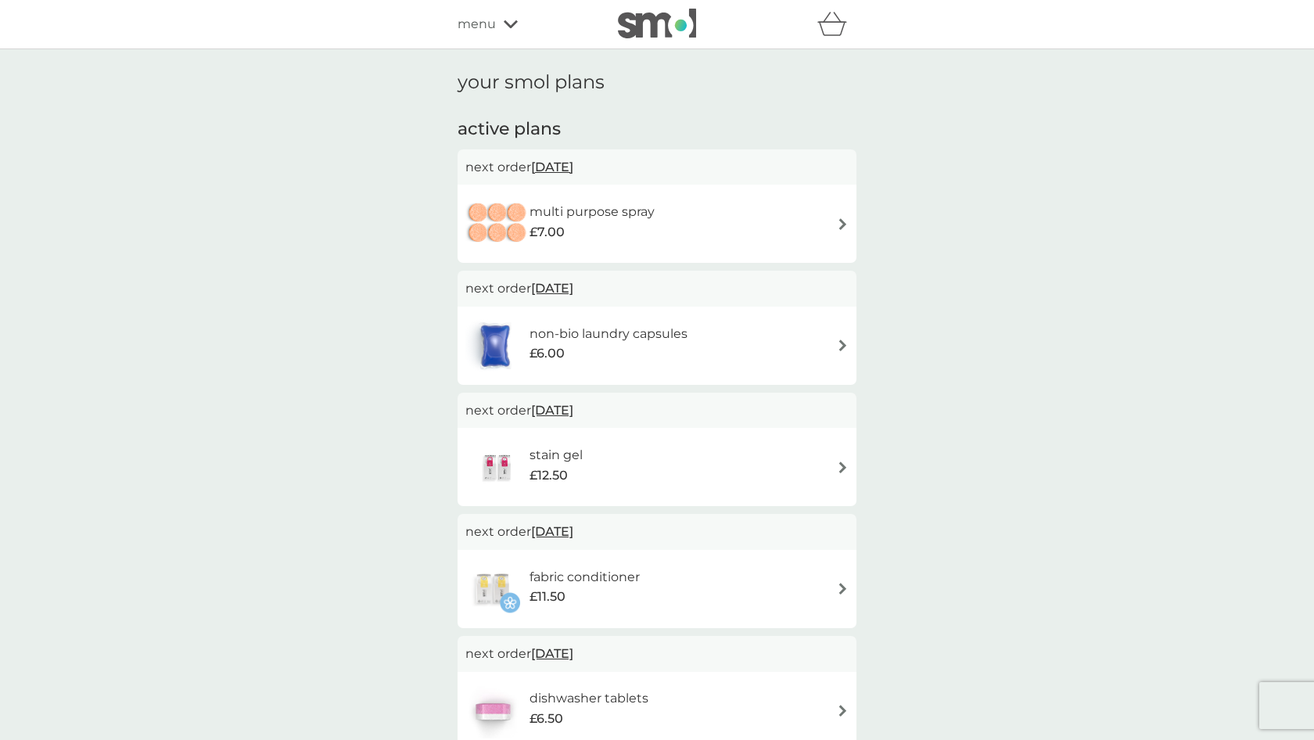
click at [470, 24] on span "menu" at bounding box center [477, 24] width 38 height 20
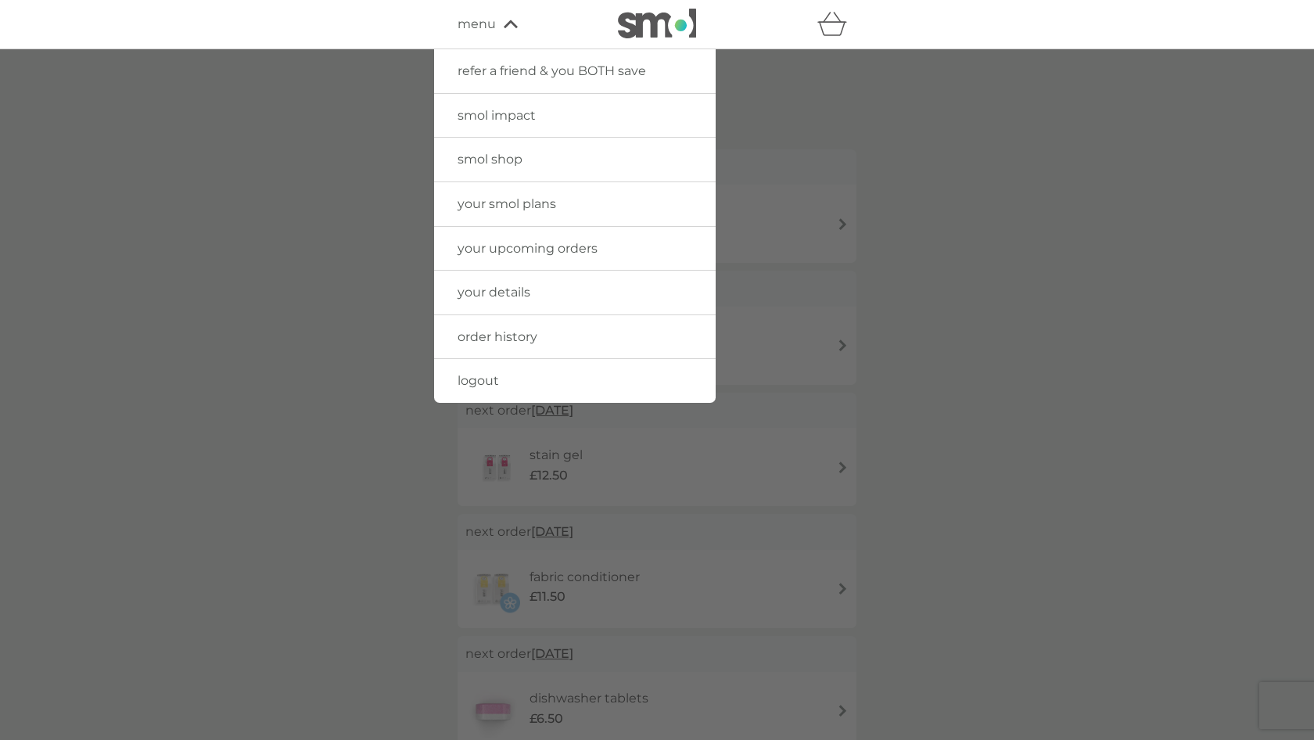
click at [494, 287] on span "your details" at bounding box center [494, 292] width 73 height 15
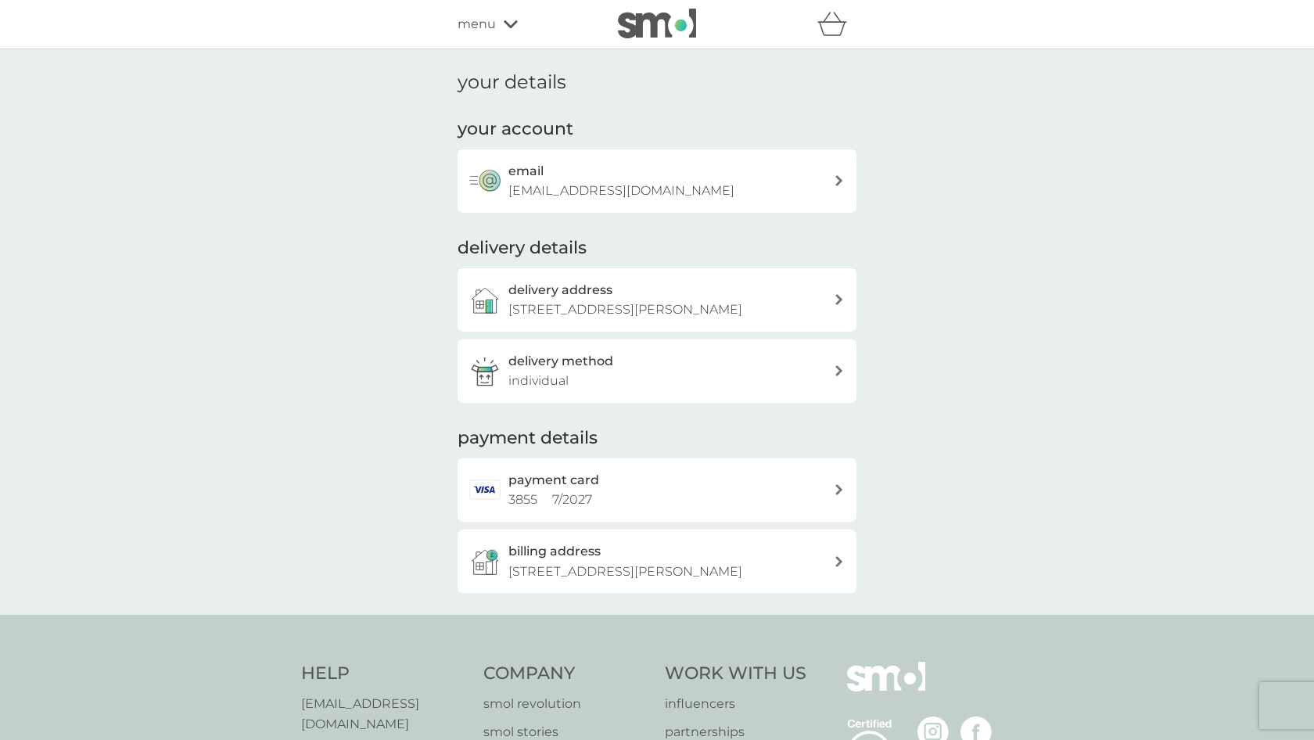
click at [836, 368] on icon at bounding box center [839, 370] width 8 height 11
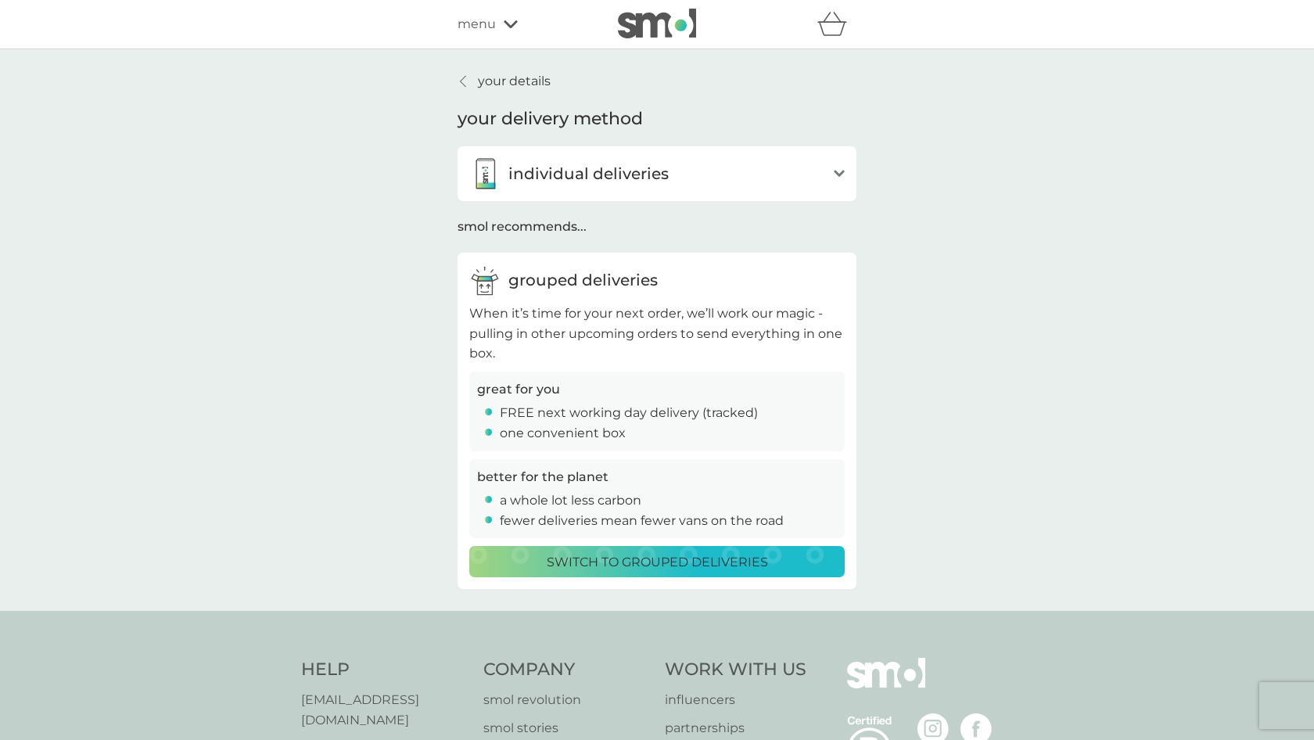
click at [1019, 264] on div "your details your delivery method individual deliveries open Whenever you’re du…" at bounding box center [657, 330] width 1314 height 562
click at [494, 81] on p "your details" at bounding box center [514, 81] width 73 height 20
